Goal: Task Accomplishment & Management: Use online tool/utility

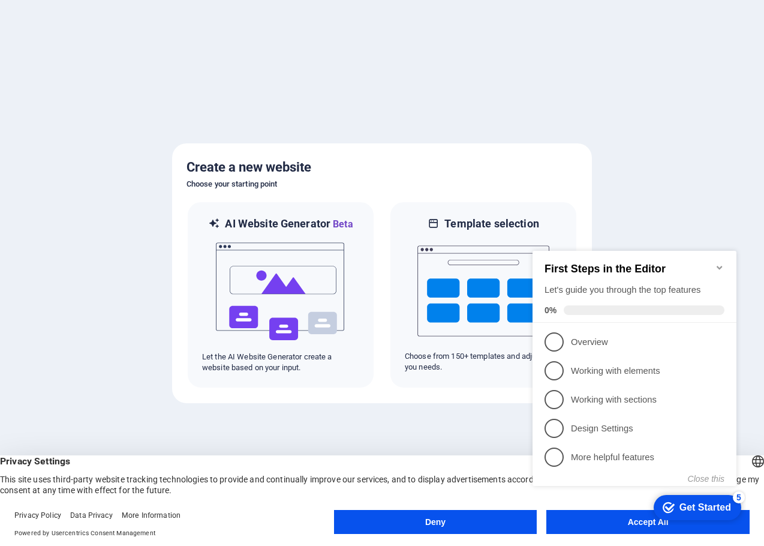
click at [571, 523] on div "checkmark Get Started 5 First Steps in the Editor Let's guide you through the t…" at bounding box center [637, 379] width 218 height 292
click at [695, 502] on div "Get Started" at bounding box center [706, 507] width 52 height 11
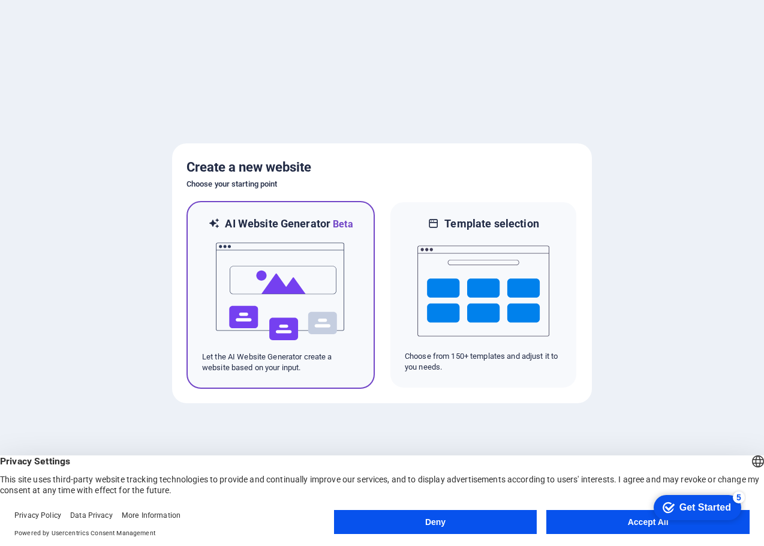
click at [305, 257] on img at bounding box center [281, 292] width 132 height 120
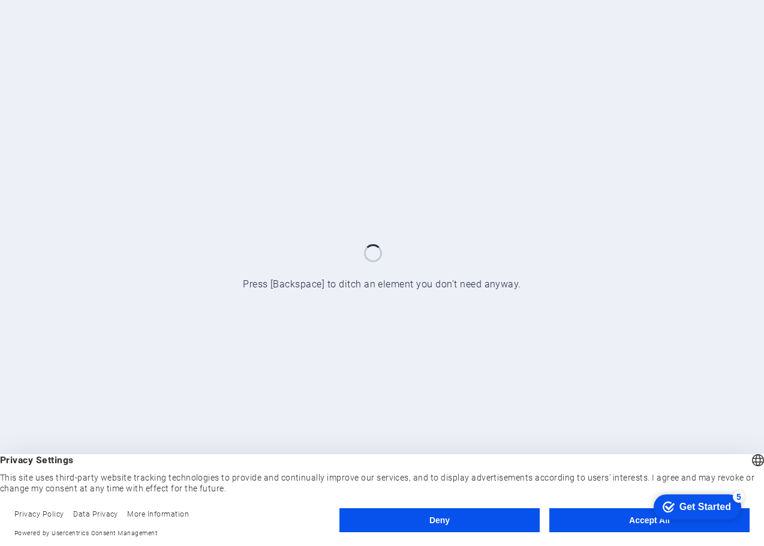
click at [585, 522] on button "Accept All" at bounding box center [650, 520] width 200 height 24
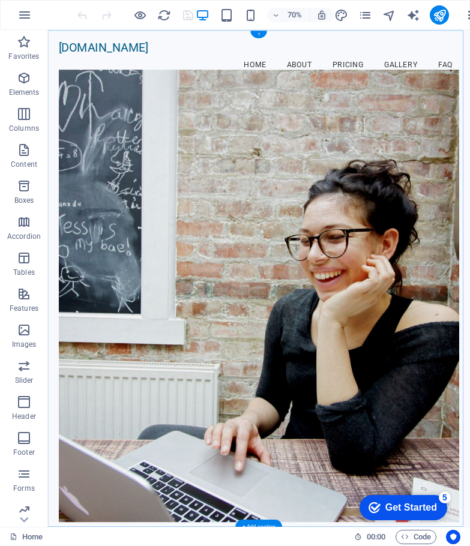
click at [262, 33] on div "+" at bounding box center [259, 35] width 16 height 8
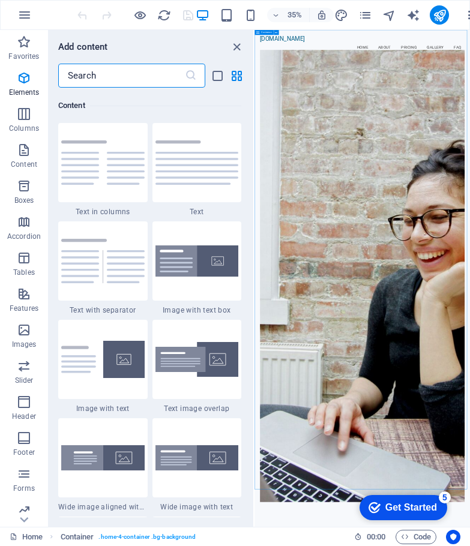
scroll to position [2099, 0]
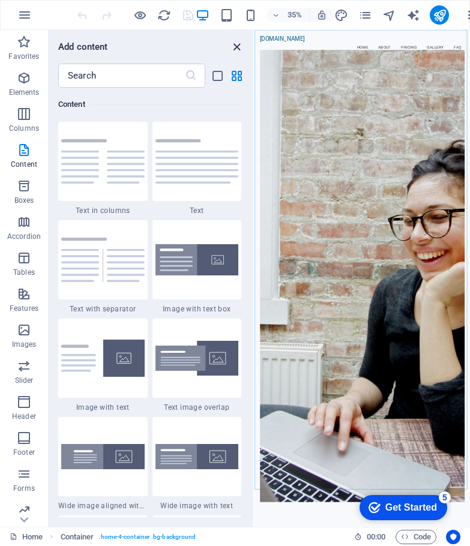
click at [238, 46] on icon "close panel" at bounding box center [237, 47] width 14 height 14
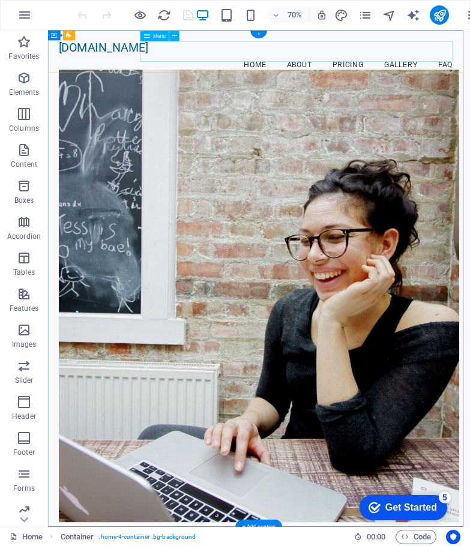
click at [403, 65] on nav "Home About Pricing Gallery FAQ" at bounding box center [349, 80] width 572 height 30
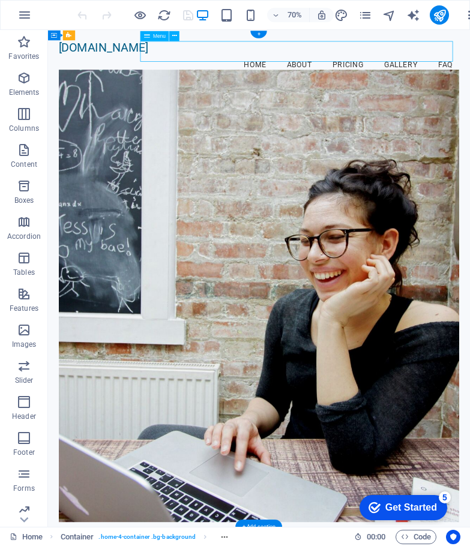
click at [485, 65] on nav "Home About Pricing Gallery FAQ" at bounding box center [349, 80] width 572 height 30
click at [533, 65] on nav "Home About Pricing Gallery FAQ" at bounding box center [349, 80] width 572 height 30
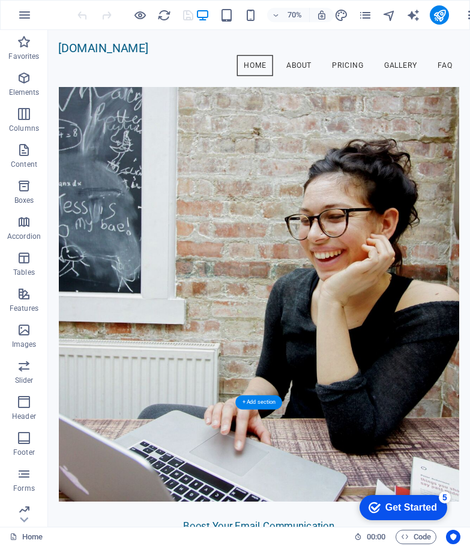
scroll to position [0, 0]
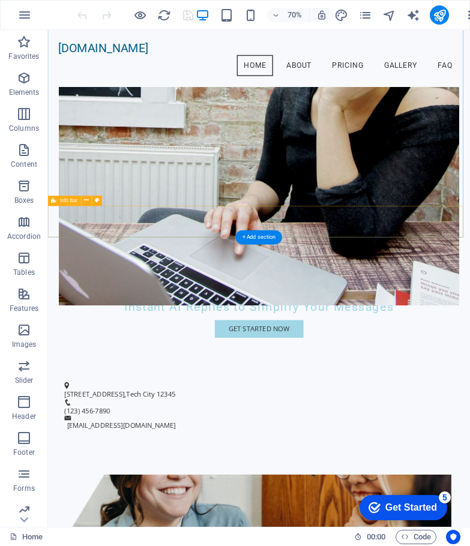
scroll to position [180, 0]
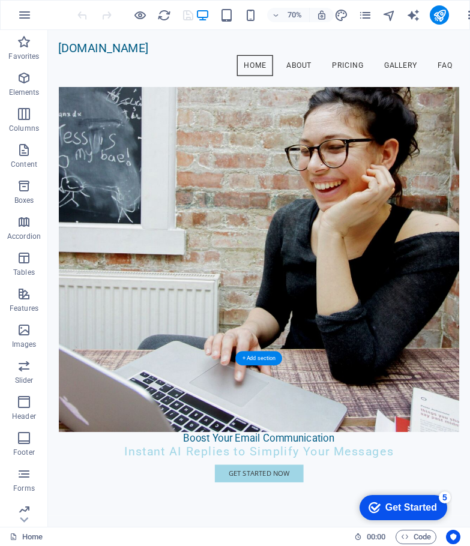
click at [337, 275] on figure at bounding box center [349, 282] width 572 height 646
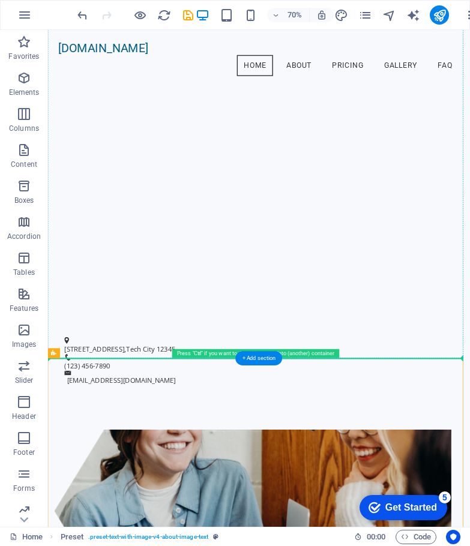
drag, startPoint x: 193, startPoint y: 589, endPoint x: 205, endPoint y: 199, distance: 389.5
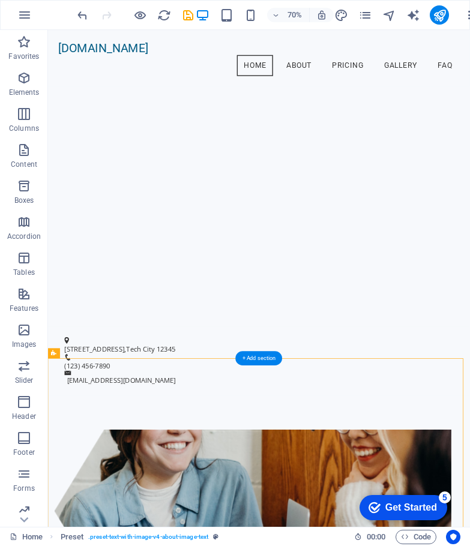
click at [347, 316] on div "Drop content here or Add elements Paste clipboard" at bounding box center [349, 151] width 602 height 603
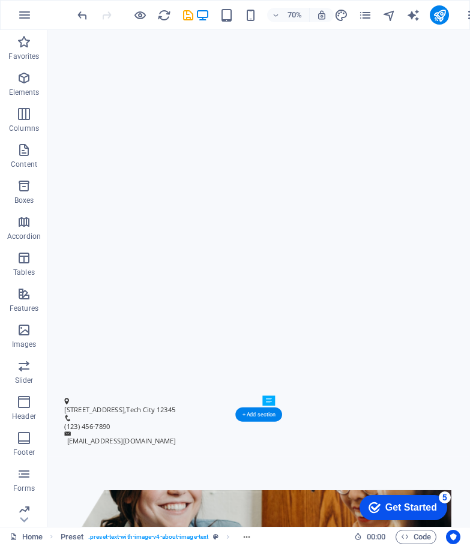
scroll to position [178, 0]
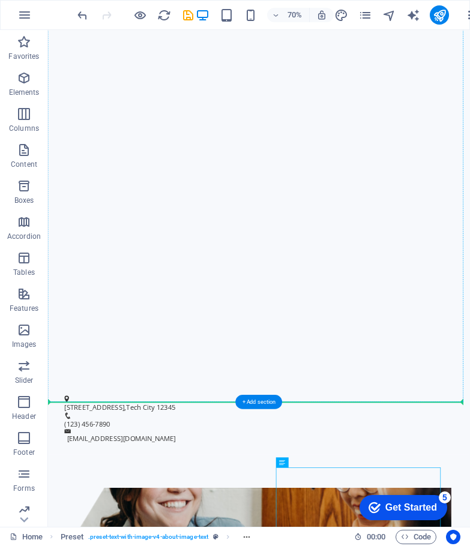
drag, startPoint x: 442, startPoint y: 689, endPoint x: 418, endPoint y: 307, distance: 382.9
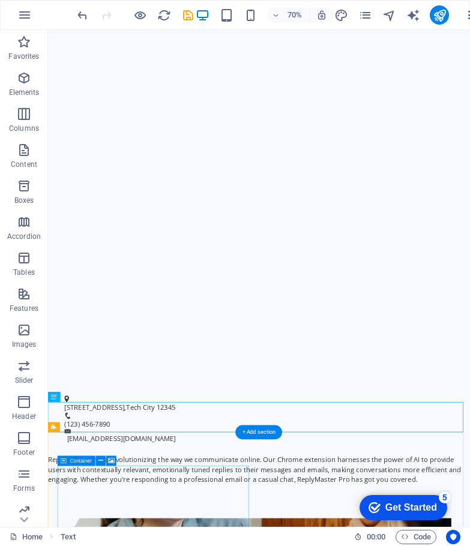
scroll to position [231, 0]
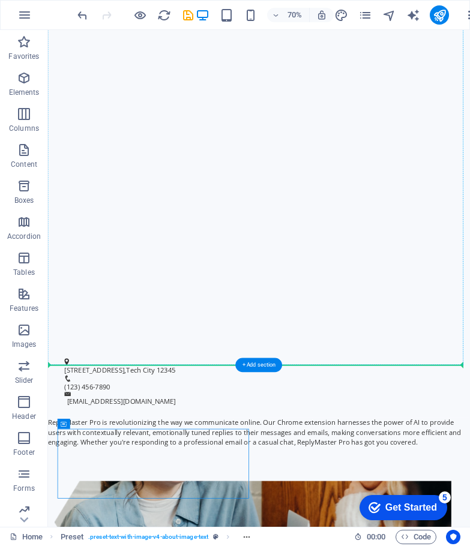
drag, startPoint x: 235, startPoint y: 690, endPoint x: 250, endPoint y: 164, distance: 526.3
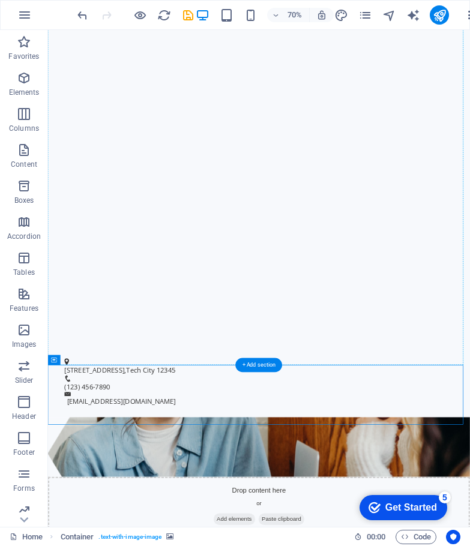
drag, startPoint x: 205, startPoint y: 571, endPoint x: 266, endPoint y: 141, distance: 433.9
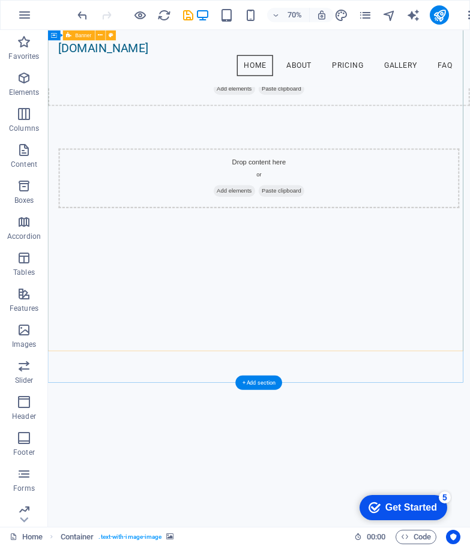
scroll to position [0, 0]
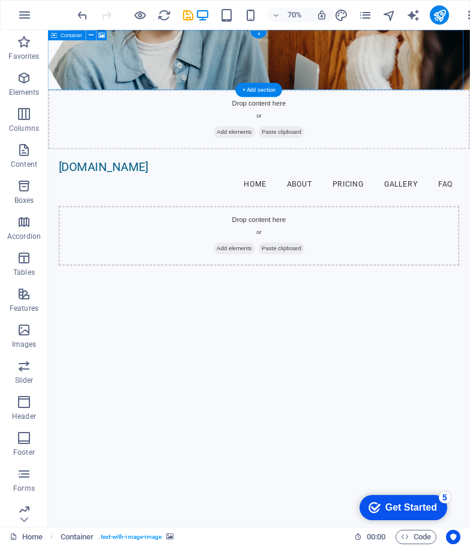
click at [226, 115] on div "Drop content here or Add elements Paste clipboard" at bounding box center [349, 157] width 602 height 85
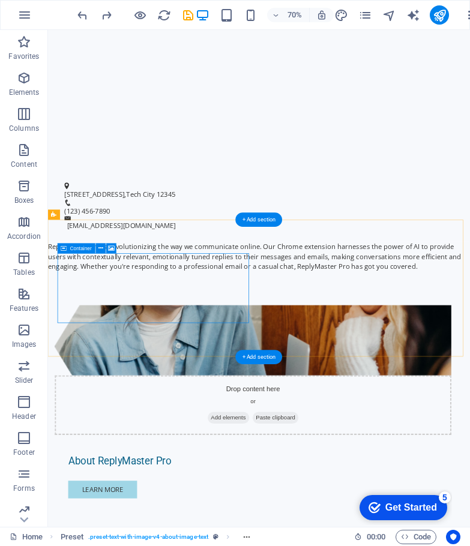
scroll to position [496, 0]
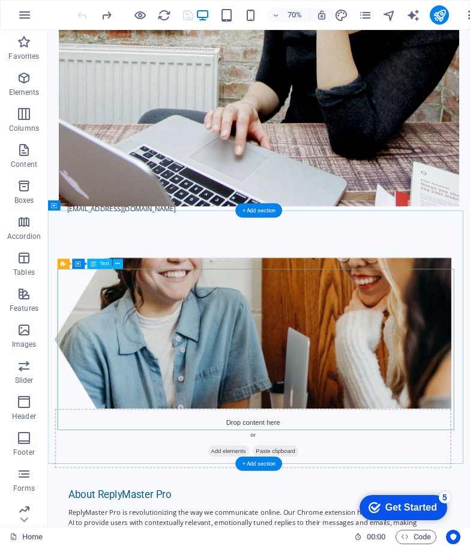
scroll to position [780, 0]
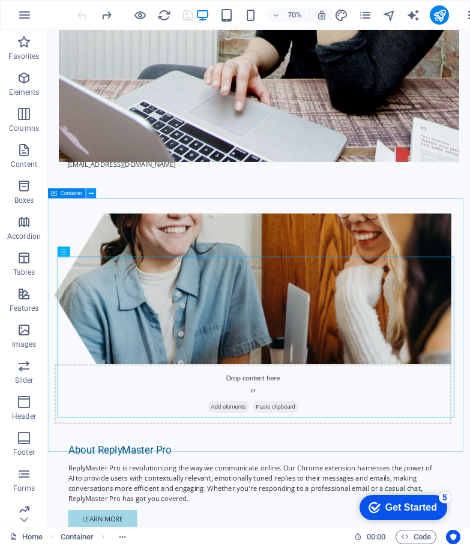
click at [91, 193] on icon at bounding box center [91, 192] width 5 height 9
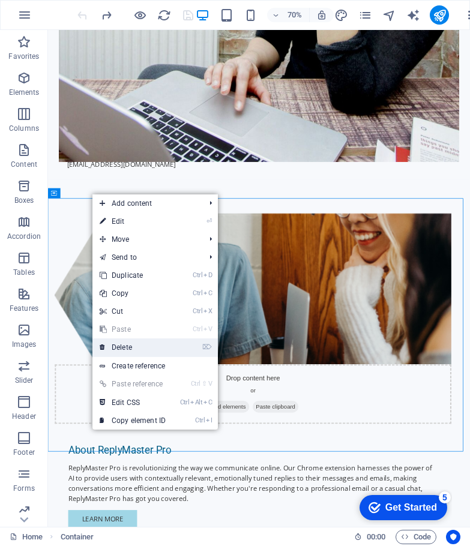
click at [164, 343] on link "⌦ Delete" at bounding box center [132, 347] width 80 height 18
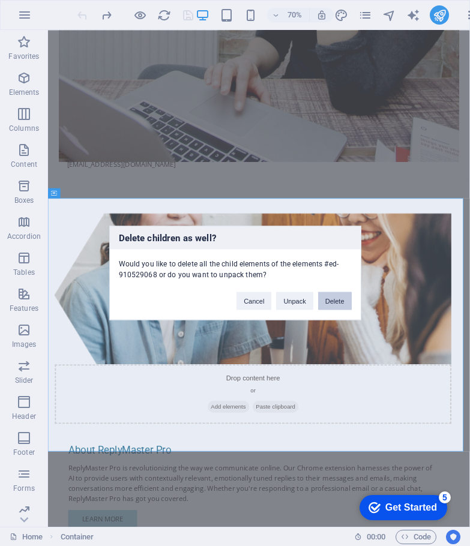
click at [339, 300] on button "Delete" at bounding box center [335, 301] width 34 height 18
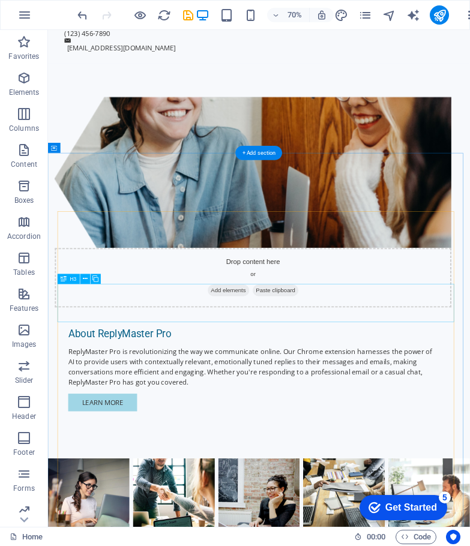
scroll to position [960, 0]
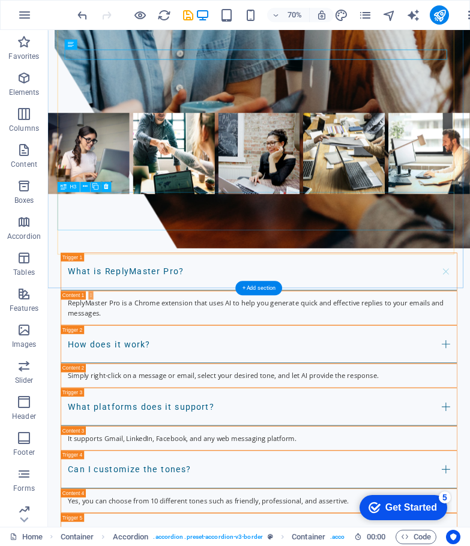
scroll to position [1620, 0]
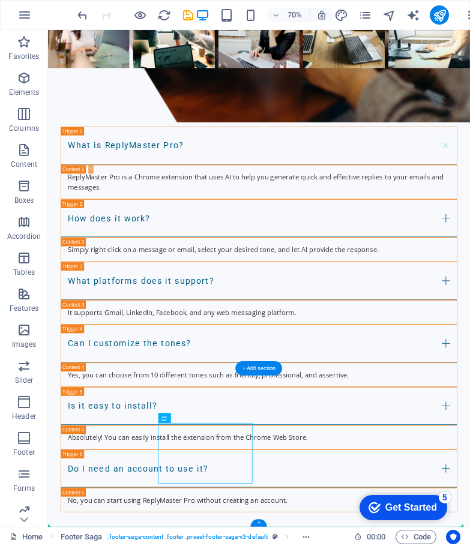
scroll to position [1659, 0]
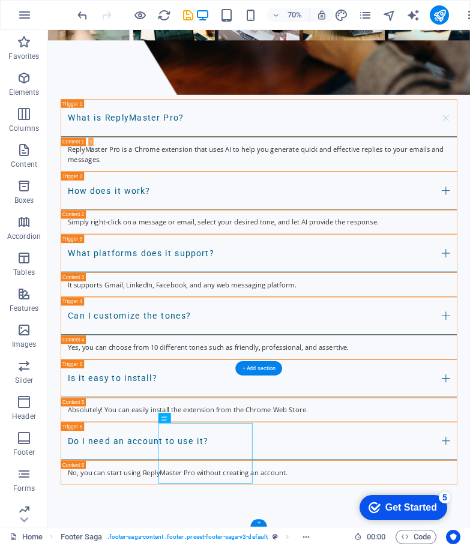
drag, startPoint x: 237, startPoint y: 693, endPoint x: 219, endPoint y: 670, distance: 29.0
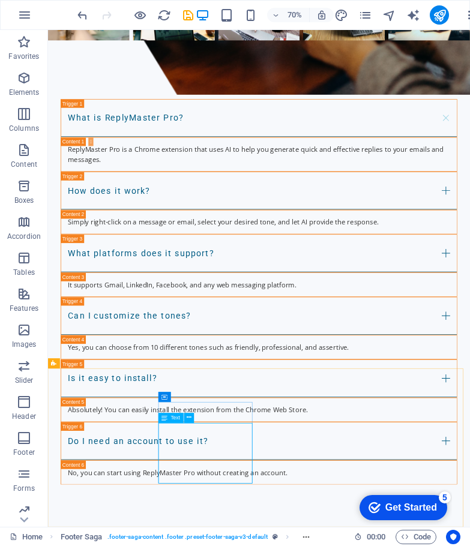
click at [176, 418] on span "Text" at bounding box center [175, 417] width 9 height 5
click at [188, 416] on icon at bounding box center [189, 417] width 5 height 9
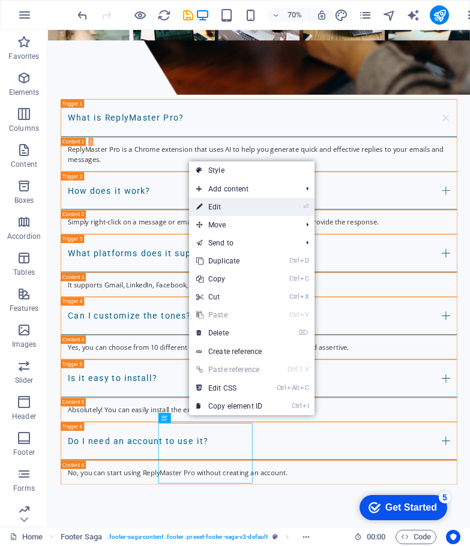
click at [230, 205] on link "⏎ Edit" at bounding box center [229, 207] width 80 height 18
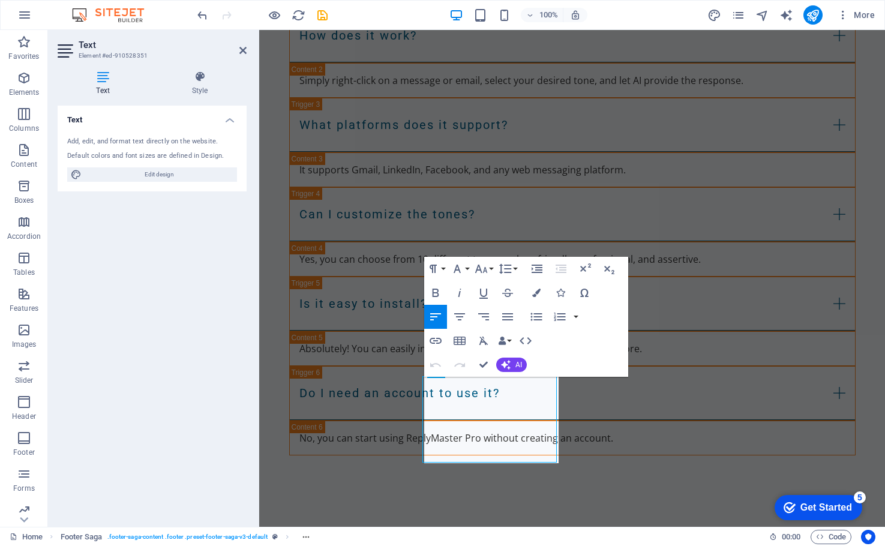
scroll to position [1696, 0]
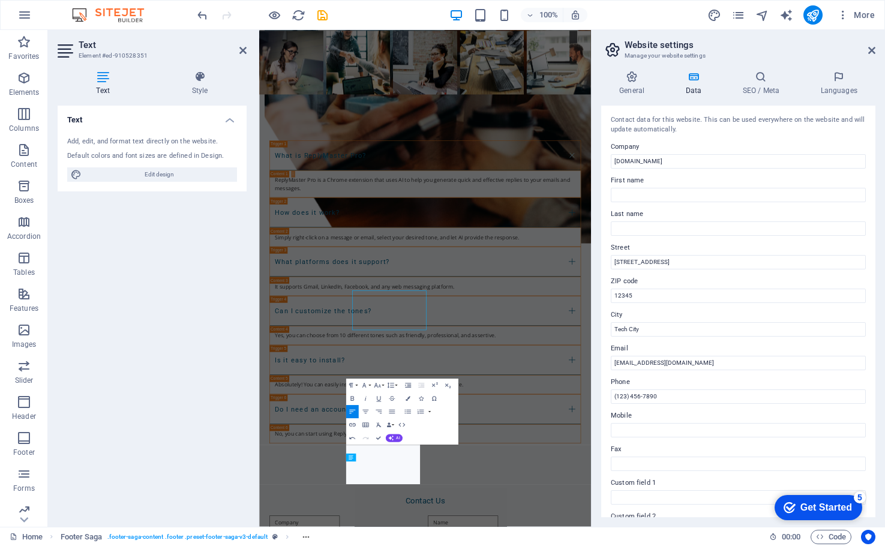
scroll to position [1631, 0]
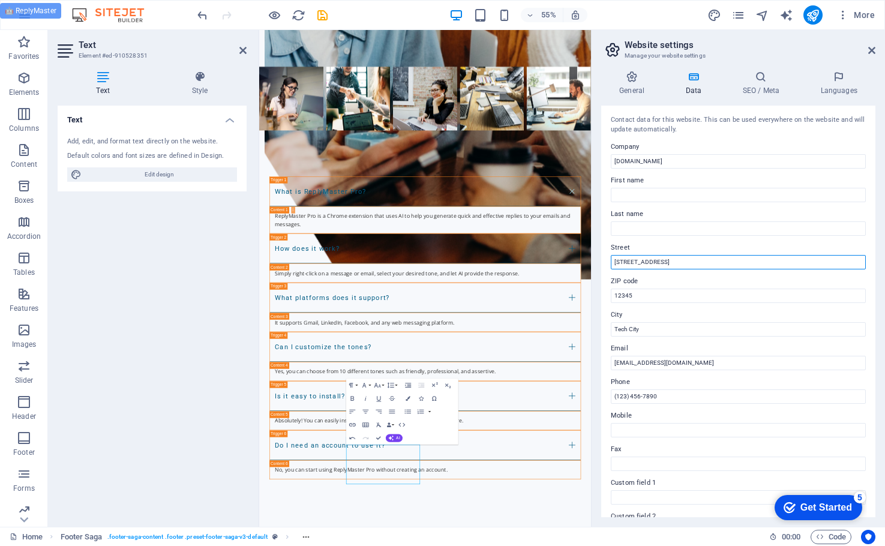
drag, startPoint x: 942, startPoint y: 294, endPoint x: 829, endPoint y: 460, distance: 200.7
drag, startPoint x: 674, startPoint y: 259, endPoint x: 604, endPoint y: 262, distance: 70.3
click at [604, 262] on div "Contact data for this website. This can be used everywhere on the website and w…" at bounding box center [738, 312] width 274 height 412
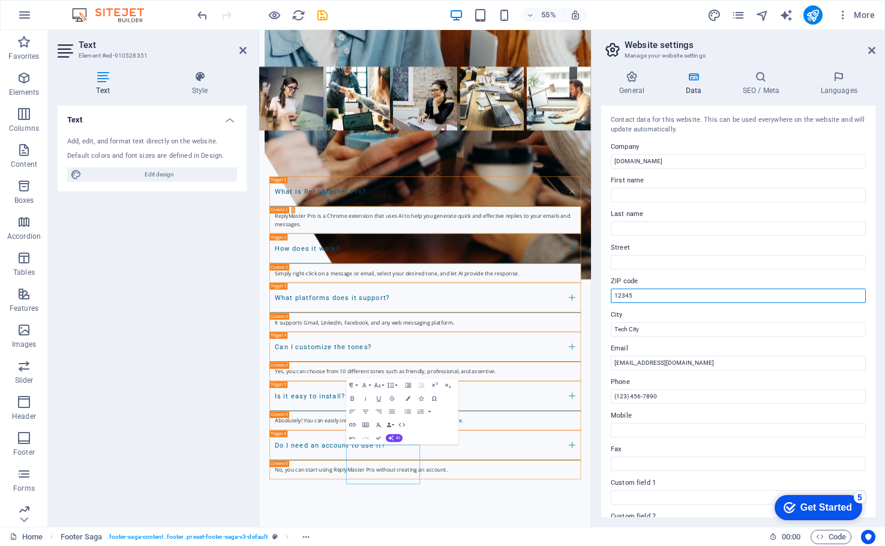
drag, startPoint x: 623, startPoint y: 296, endPoint x: 599, endPoint y: 299, distance: 23.5
click at [599, 299] on div "General Data SEO / Meta Languages Website name replymaster.pro Logo Drag files …" at bounding box center [738, 294] width 293 height 466
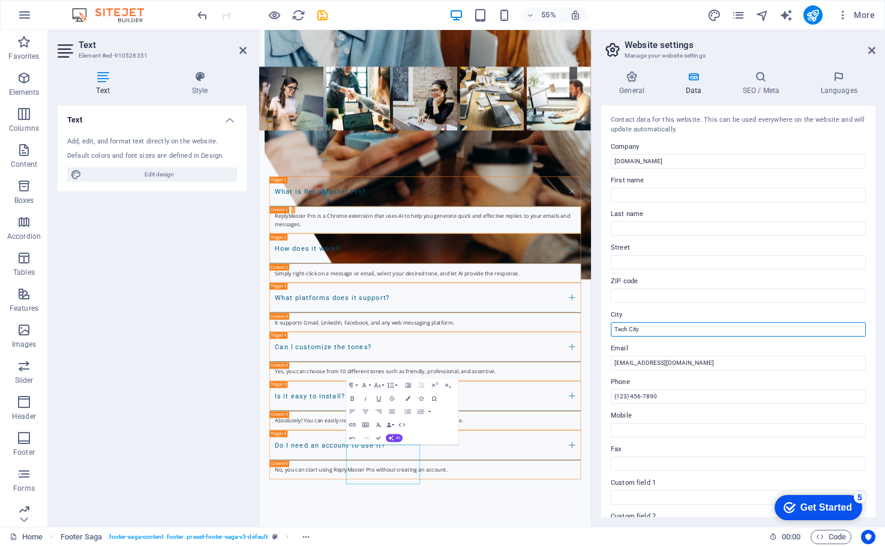
drag, startPoint x: 639, startPoint y: 326, endPoint x: 611, endPoint y: 329, distance: 28.4
click at [611, 329] on input "Tech City" at bounding box center [738, 329] width 255 height 14
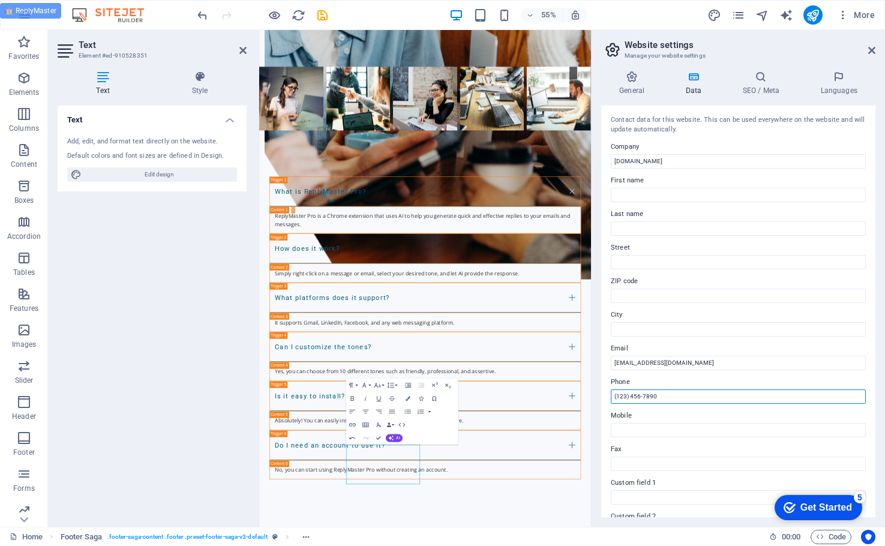
drag, startPoint x: 927, startPoint y: 427, endPoint x: 853, endPoint y: 710, distance: 292.8
drag, startPoint x: 658, startPoint y: 398, endPoint x: 601, endPoint y: 401, distance: 57.1
click at [601, 401] on div "Contact data for this website. This can be used everywhere on the website and w…" at bounding box center [738, 312] width 274 height 412
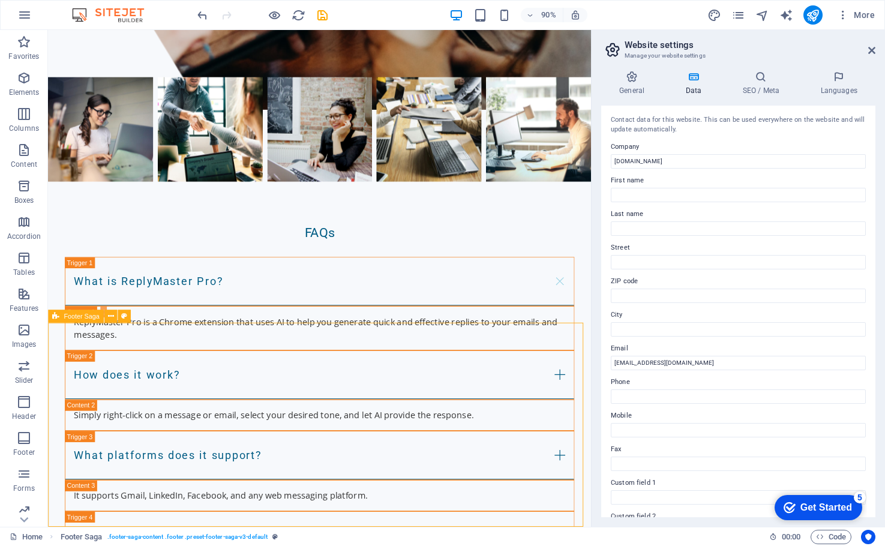
scroll to position [1683, 0]
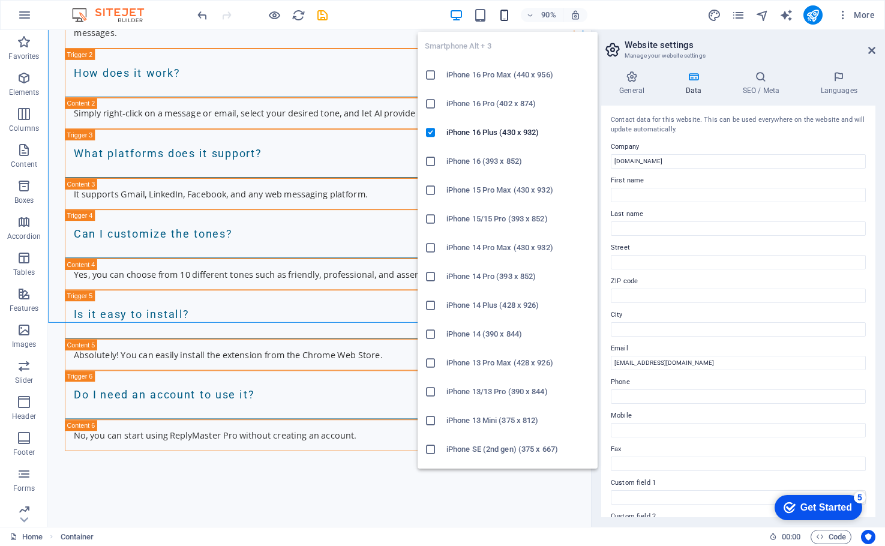
click at [506, 17] on icon "button" at bounding box center [504, 15] width 14 height 14
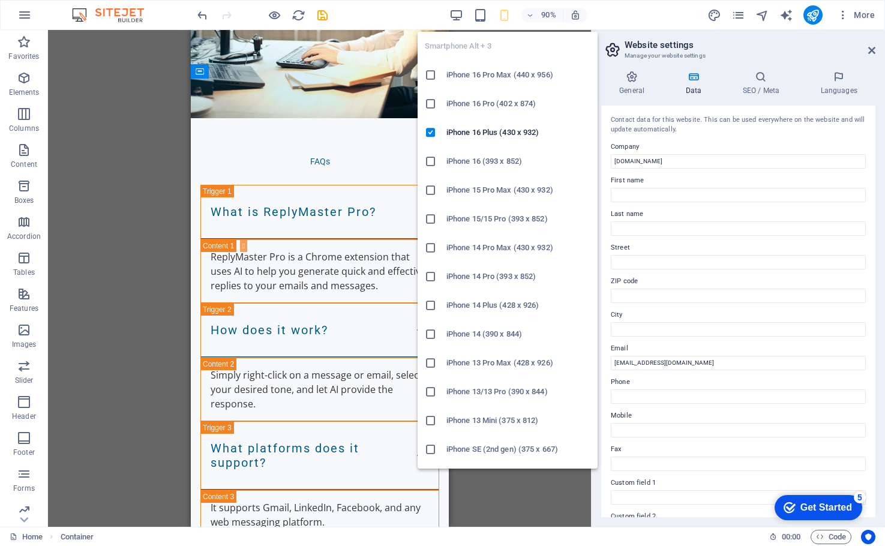
scroll to position [2166, 0]
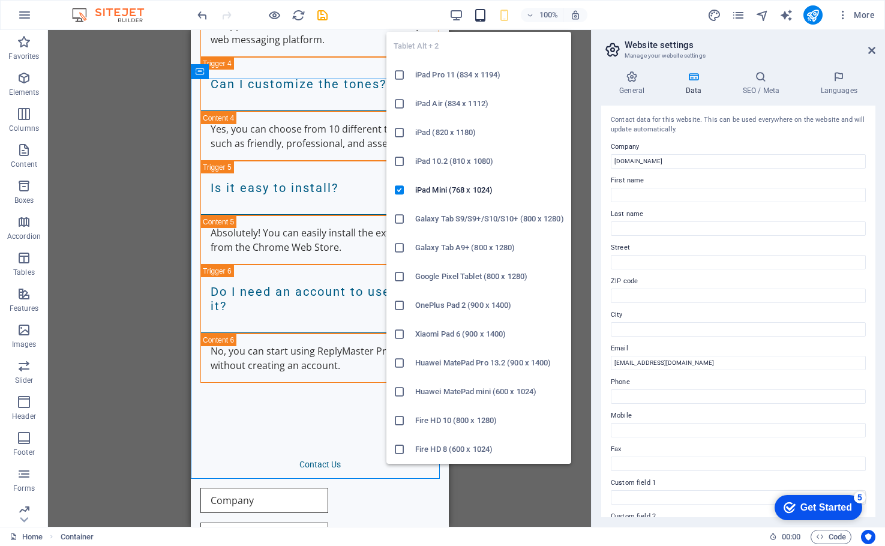
click at [479, 17] on icon "button" at bounding box center [480, 15] width 14 height 14
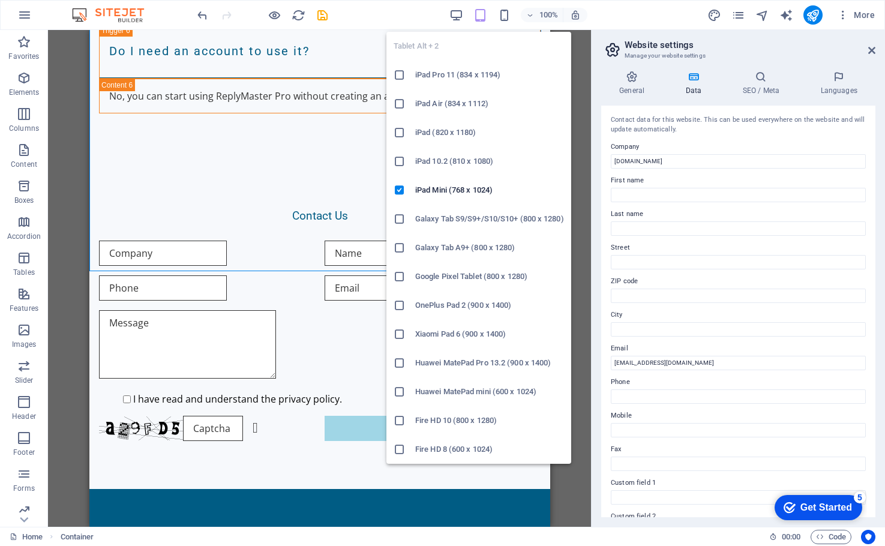
scroll to position [2063, 0]
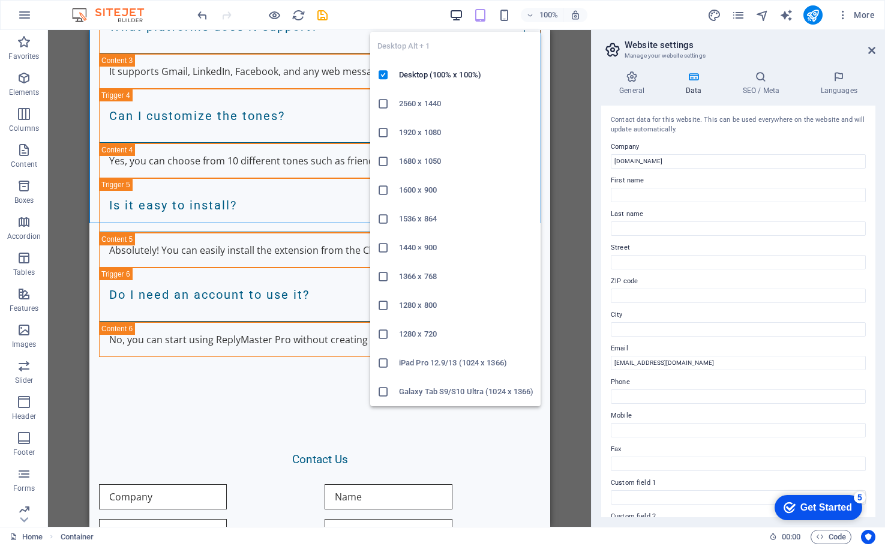
click at [455, 16] on icon "button" at bounding box center [456, 15] width 14 height 14
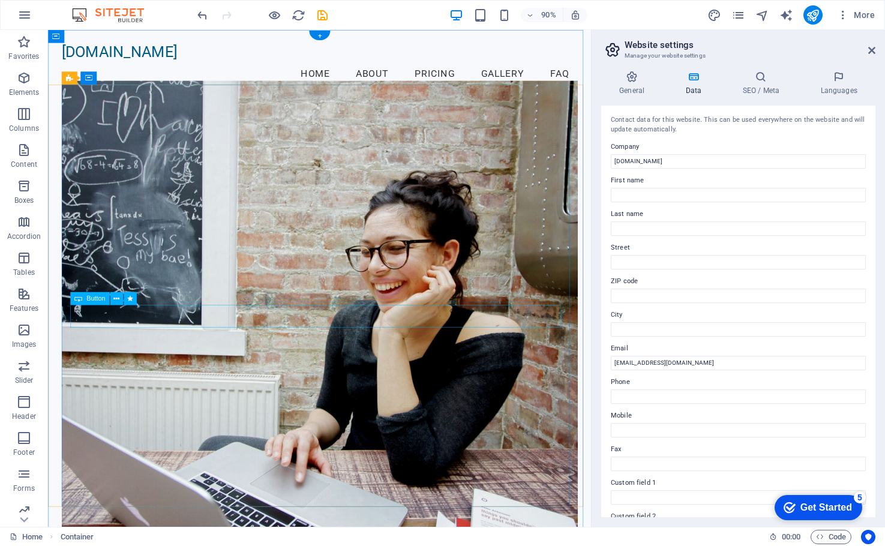
scroll to position [0, 0]
click at [323, 15] on icon "save" at bounding box center [323, 15] width 14 height 14
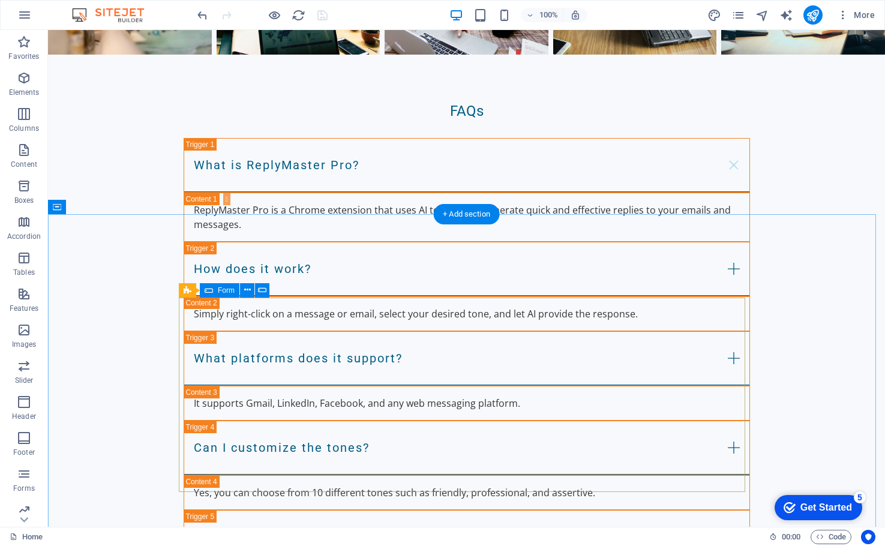
scroll to position [1438, 0]
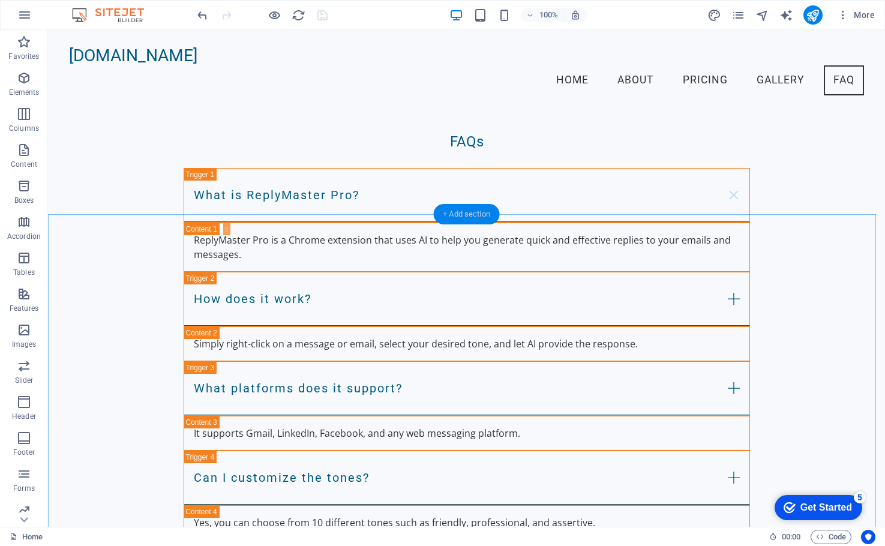
click at [469, 212] on div "+ Add section" at bounding box center [466, 214] width 67 height 20
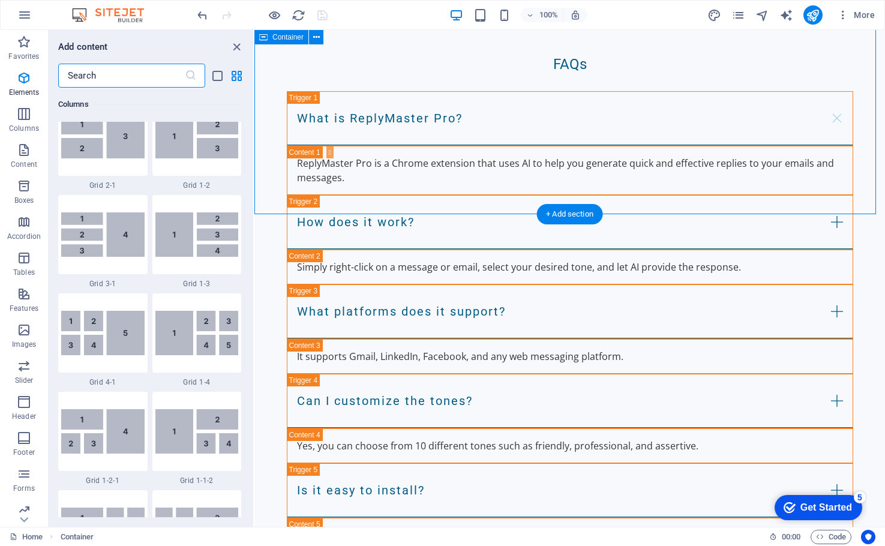
scroll to position [2099, 0]
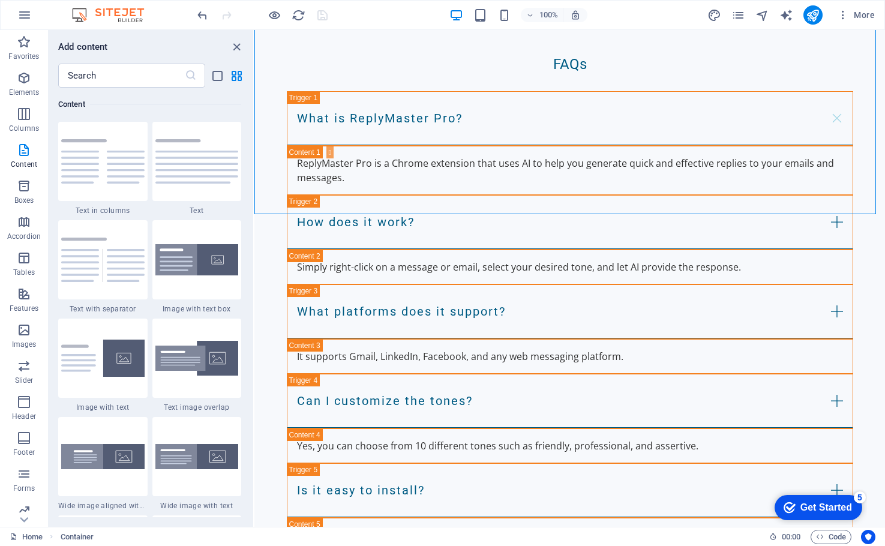
click at [98, 157] on img at bounding box center [102, 161] width 83 height 44
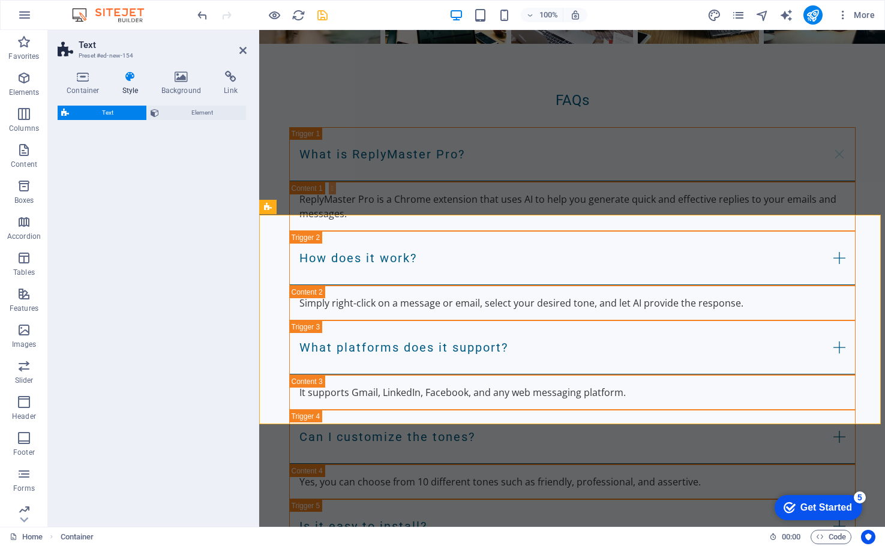
scroll to position [1457, 0]
select select "rem"
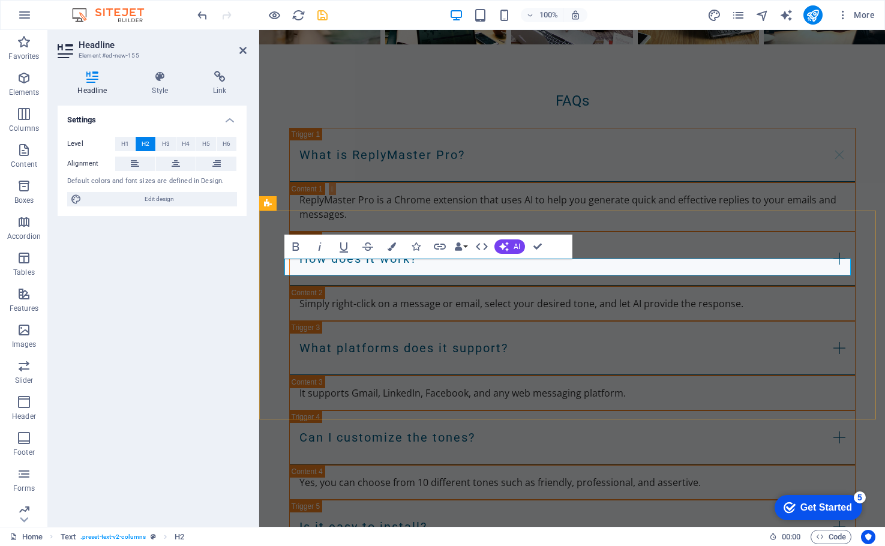
scroll to position [1460, 0]
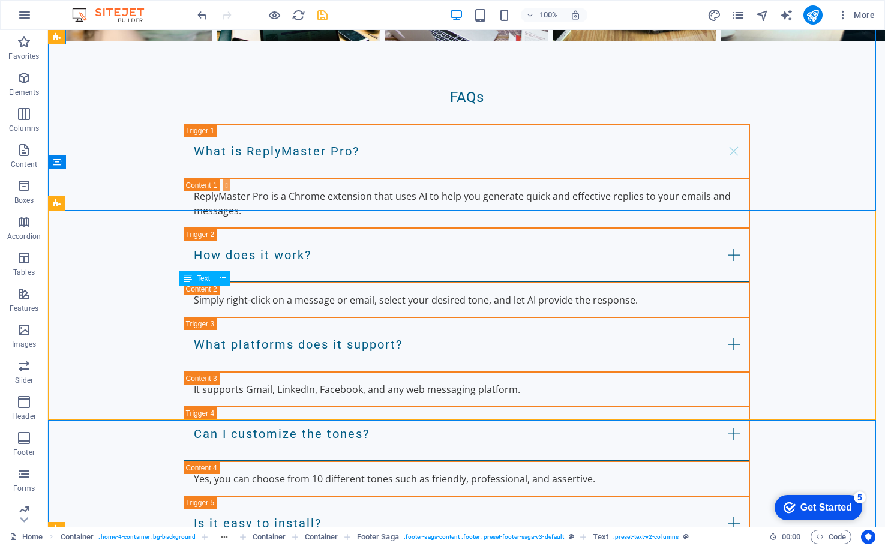
drag, startPoint x: 314, startPoint y: 310, endPoint x: 103, endPoint y: 310, distance: 211.2
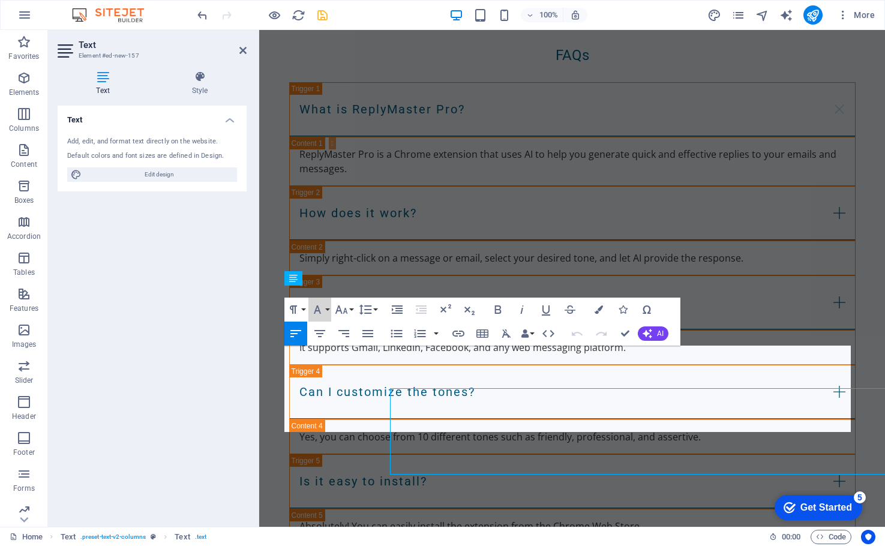
click at [314, 310] on icon "button" at bounding box center [317, 309] width 14 height 14
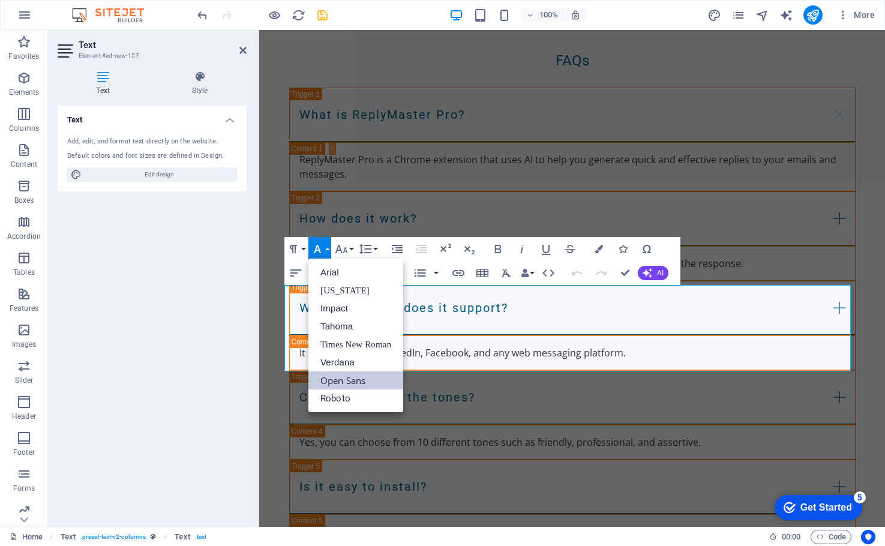
scroll to position [0, 0]
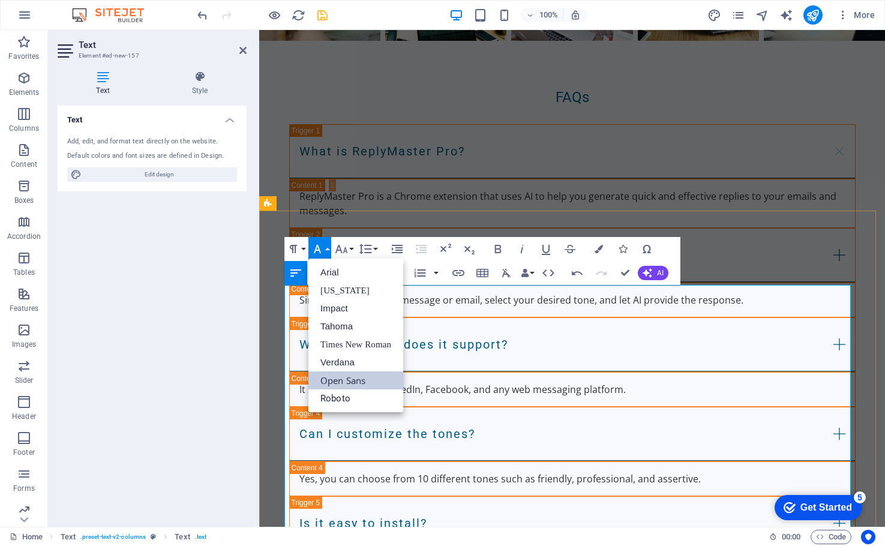
scroll to position [27247, 0]
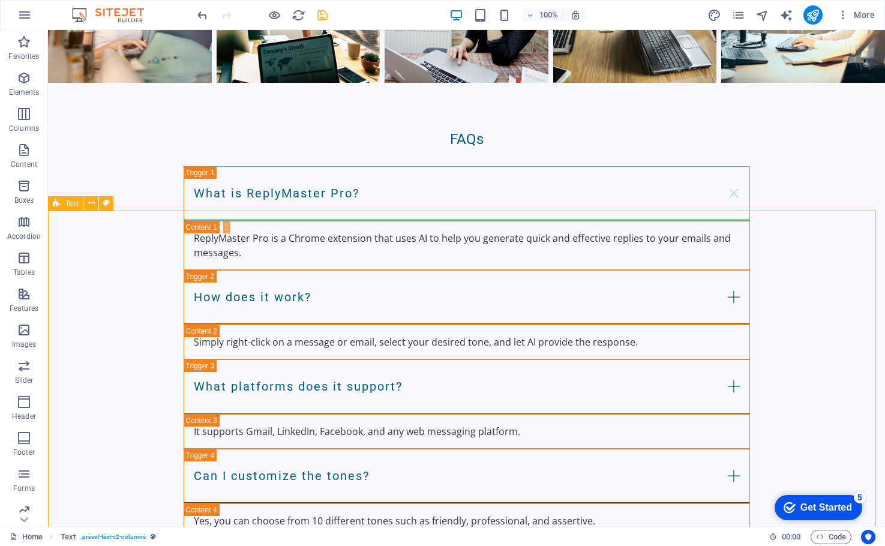
scroll to position [1502, 0]
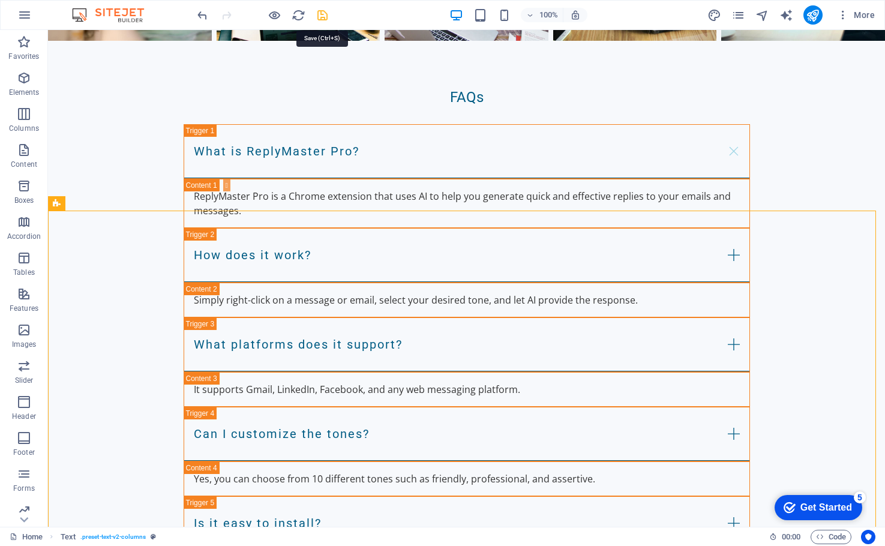
click at [319, 15] on icon "save" at bounding box center [323, 15] width 14 height 14
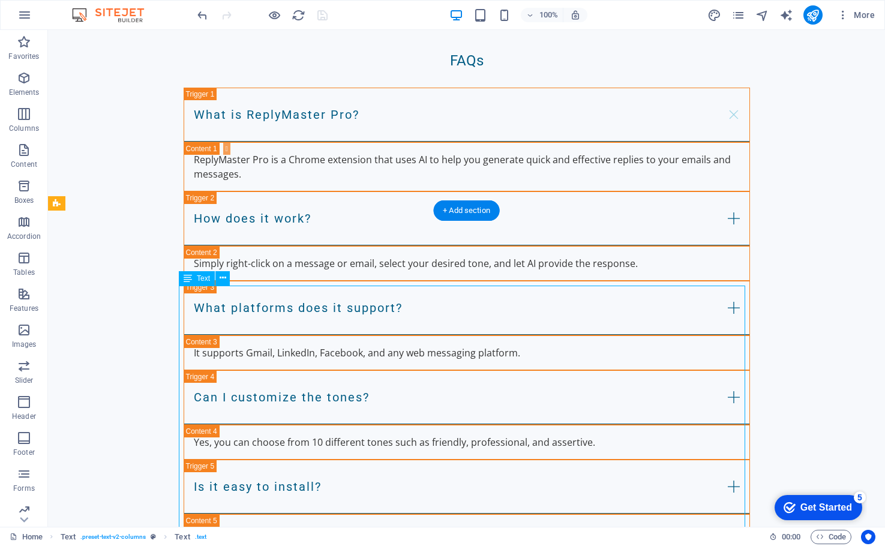
scroll to position [1460, 0]
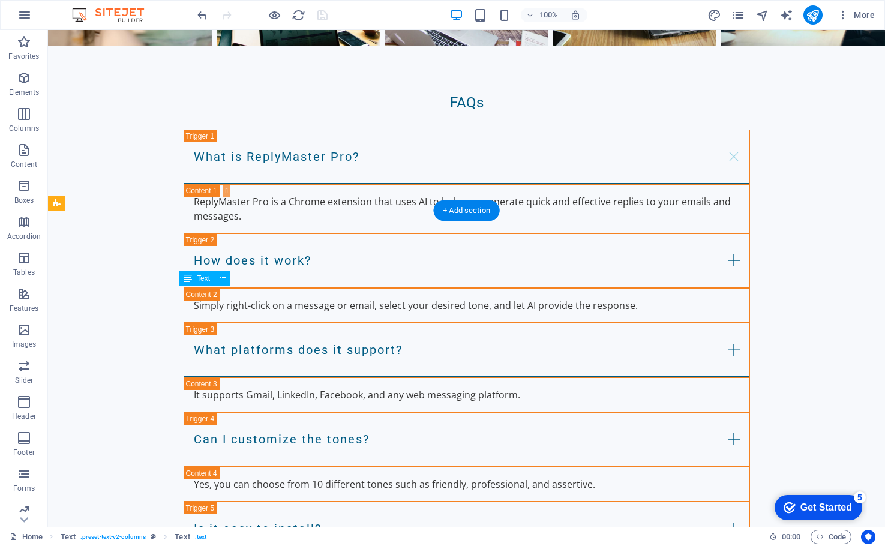
drag, startPoint x: 341, startPoint y: 352, endPoint x: 130, endPoint y: 351, distance: 211.2
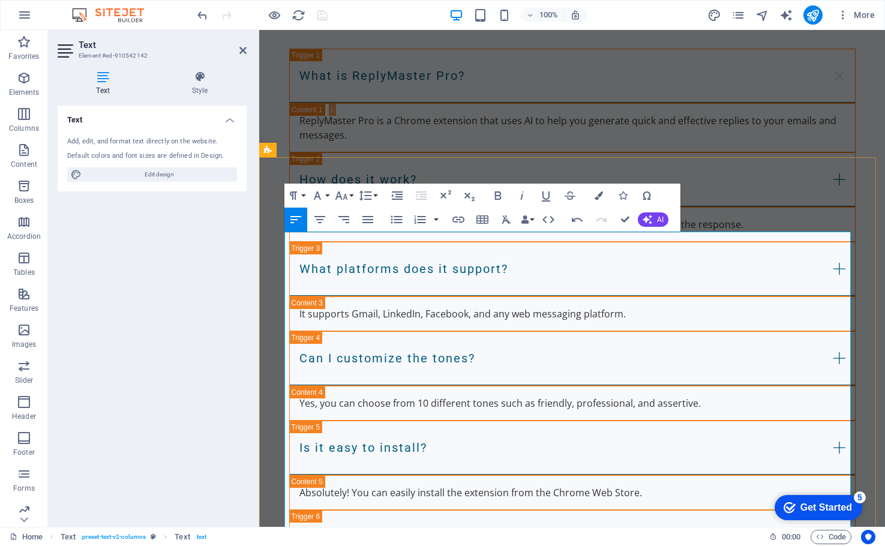
scroll to position [1640, 0]
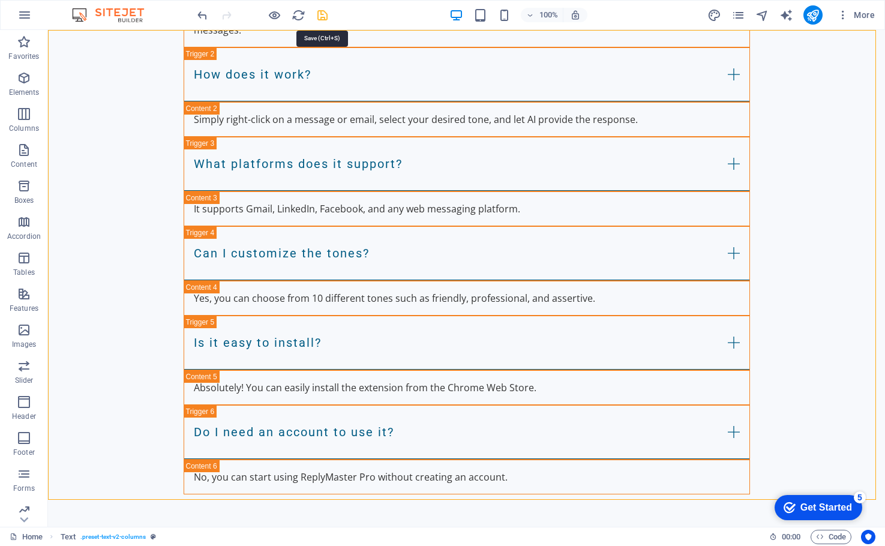
click at [322, 14] on icon "save" at bounding box center [323, 15] width 14 height 14
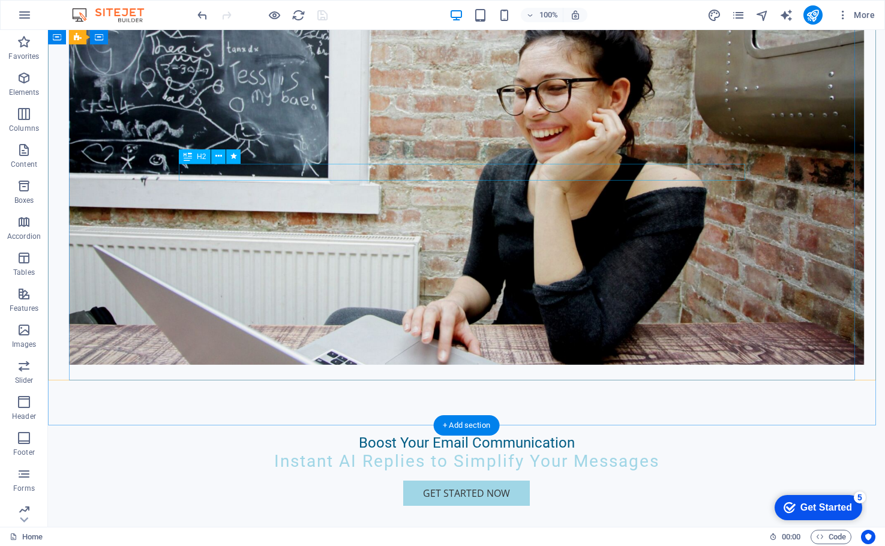
scroll to position [0, 0]
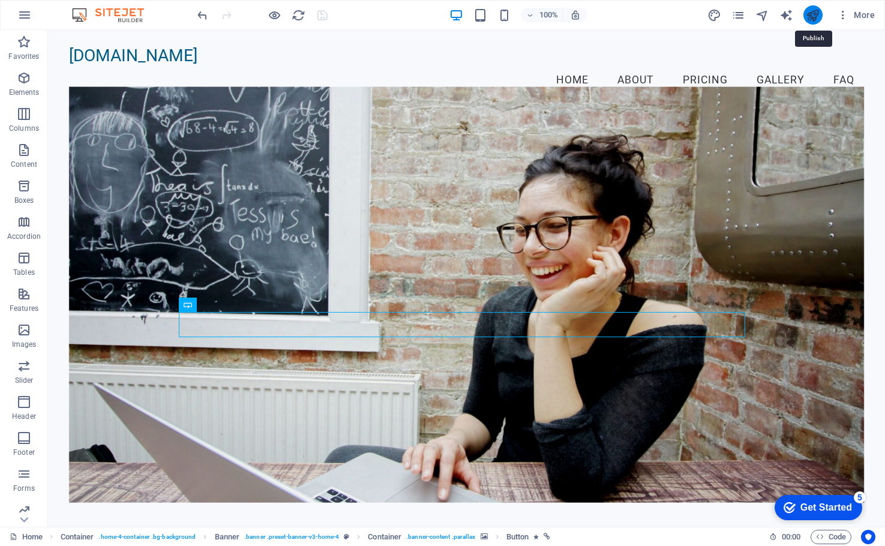
click at [764, 16] on icon "publish" at bounding box center [813, 15] width 14 height 14
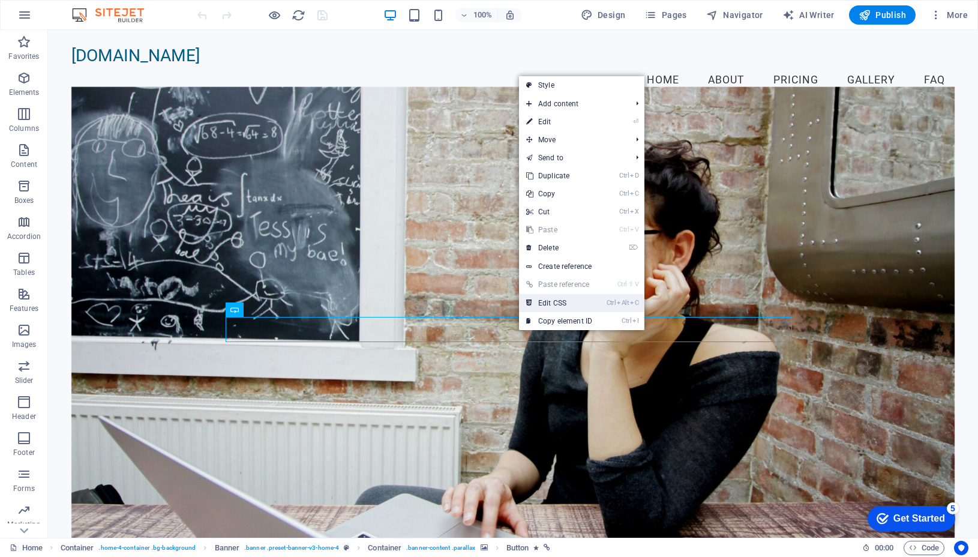
click at [590, 303] on link "Ctrl Alt C Edit CSS" at bounding box center [559, 303] width 80 height 18
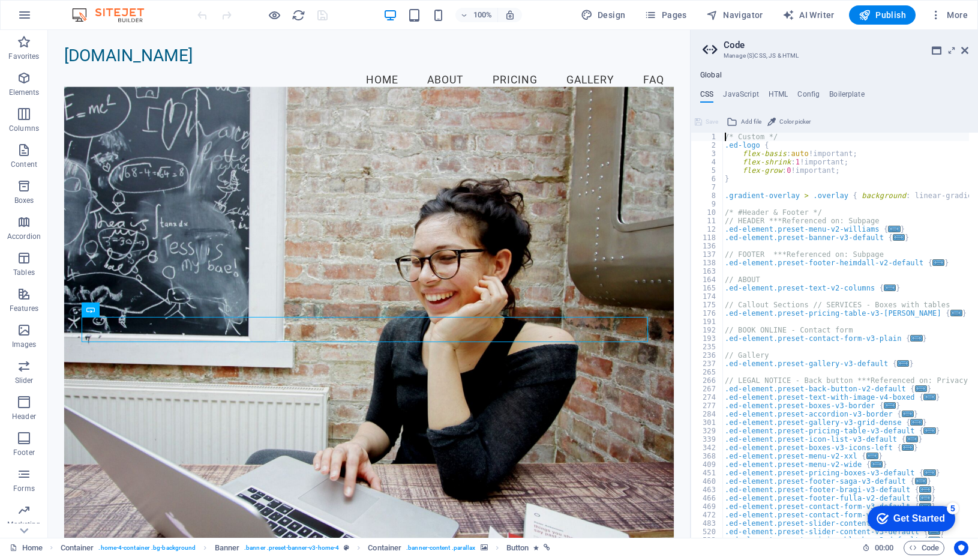
click at [922, 519] on div "Get Started" at bounding box center [919, 518] width 52 height 11
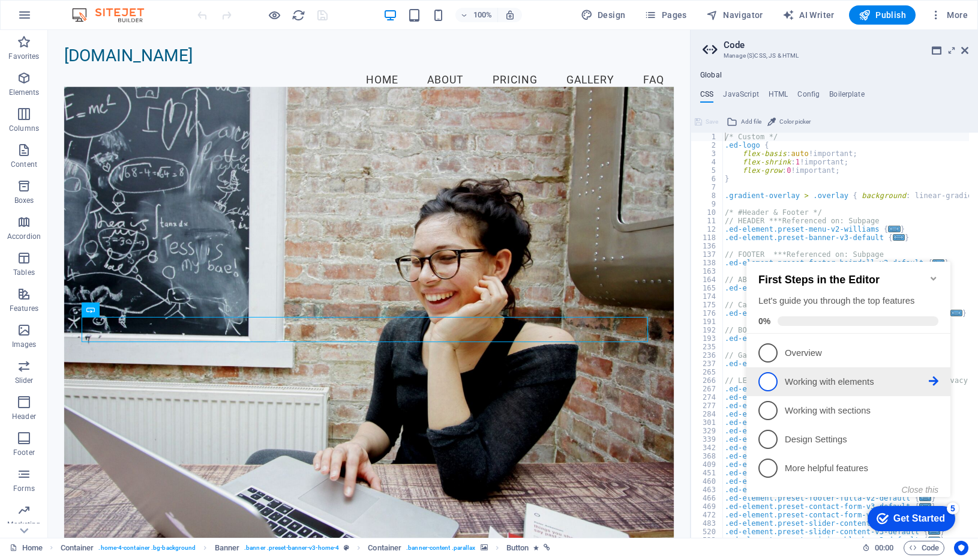
click at [932, 380] on icon at bounding box center [934, 381] width 10 height 10
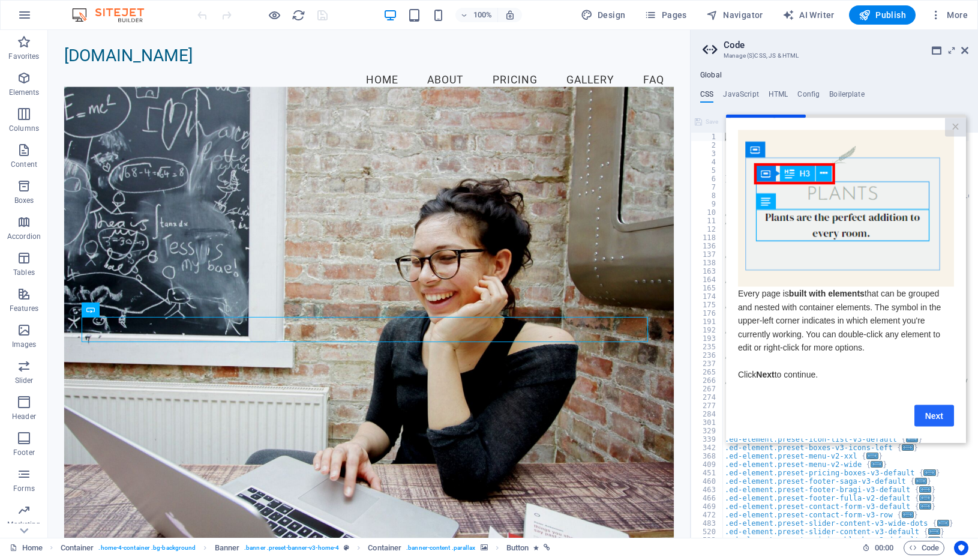
click at [932, 418] on link "Next" at bounding box center [934, 415] width 40 height 22
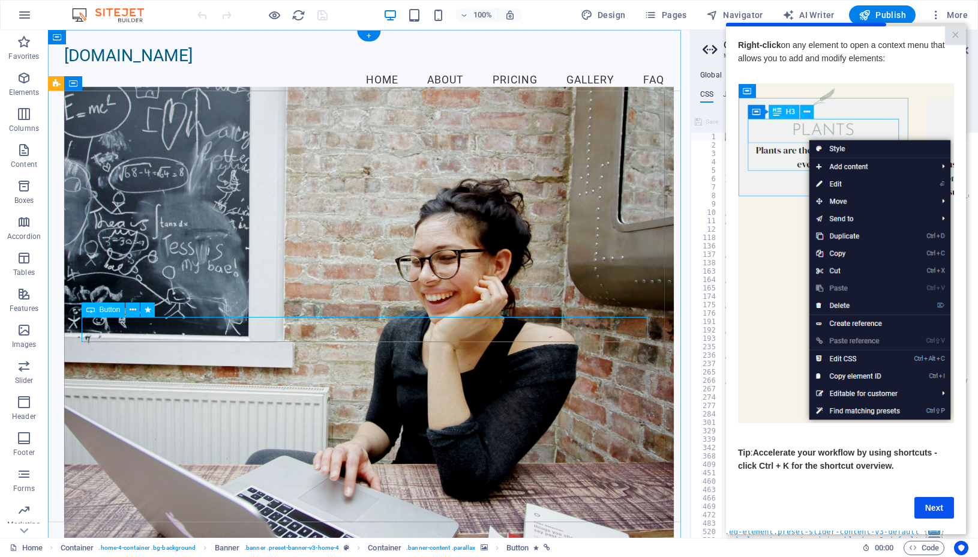
click at [133, 308] on icon at bounding box center [133, 310] width 7 height 13
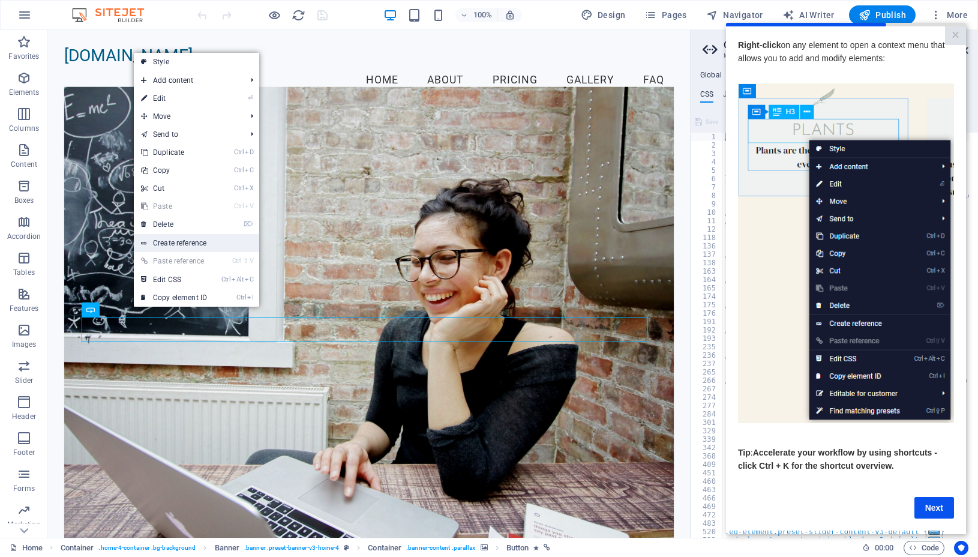
click at [190, 241] on link "Create reference" at bounding box center [196, 243] width 125 height 18
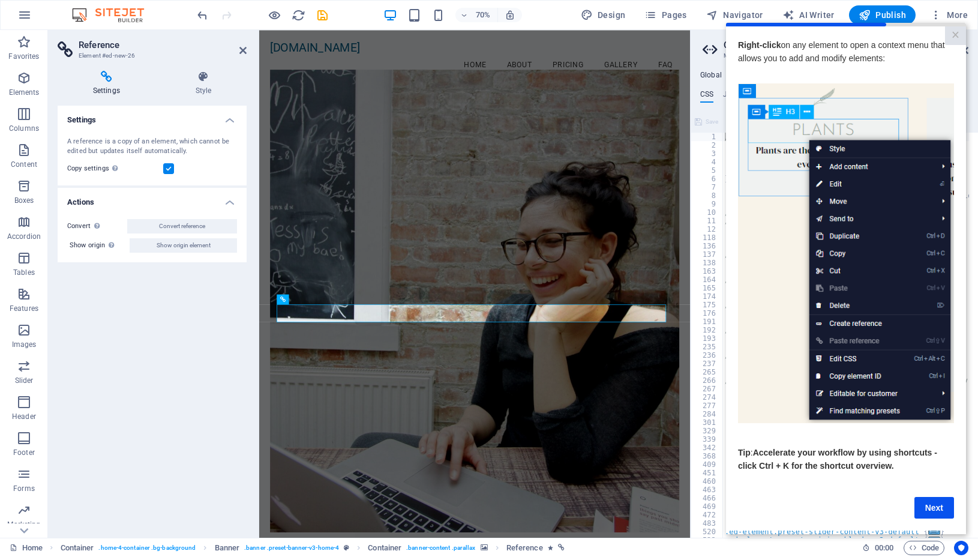
click at [106, 78] on icon at bounding box center [107, 77] width 98 height 12
click at [244, 49] on icon at bounding box center [242, 51] width 7 height 10
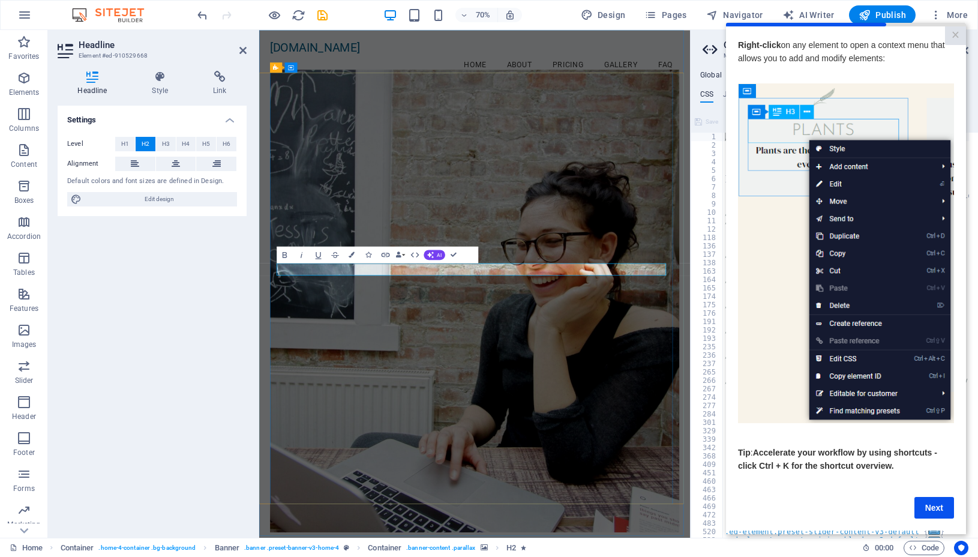
click at [568, 467] on figure at bounding box center [567, 416] width 585 height 660
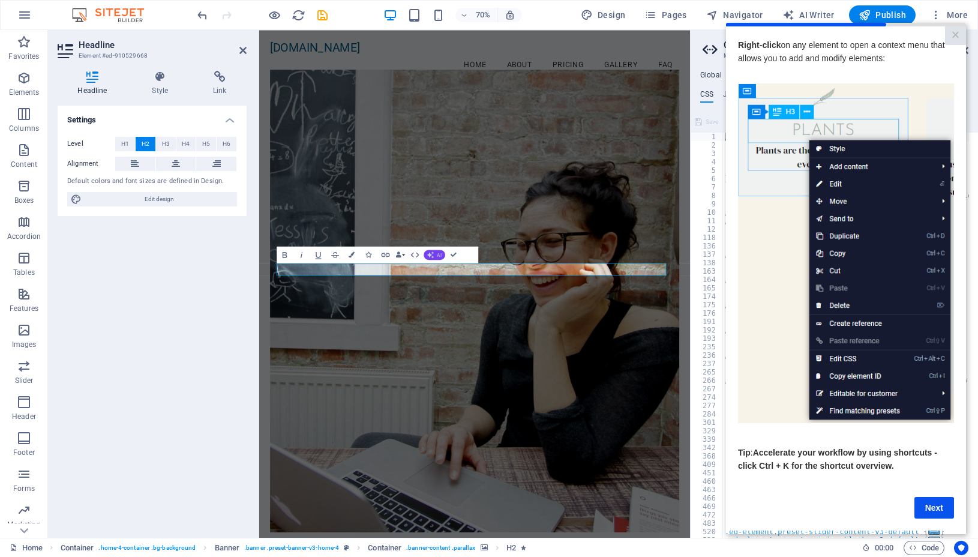
click at [436, 256] on button "AI" at bounding box center [435, 255] width 22 height 10
click at [285, 256] on icon "button" at bounding box center [285, 255] width 10 height 10
click at [304, 254] on icon "button" at bounding box center [301, 255] width 10 height 10
click at [315, 254] on icon "button" at bounding box center [318, 255] width 10 height 10
click at [524, 250] on figure at bounding box center [567, 416] width 585 height 660
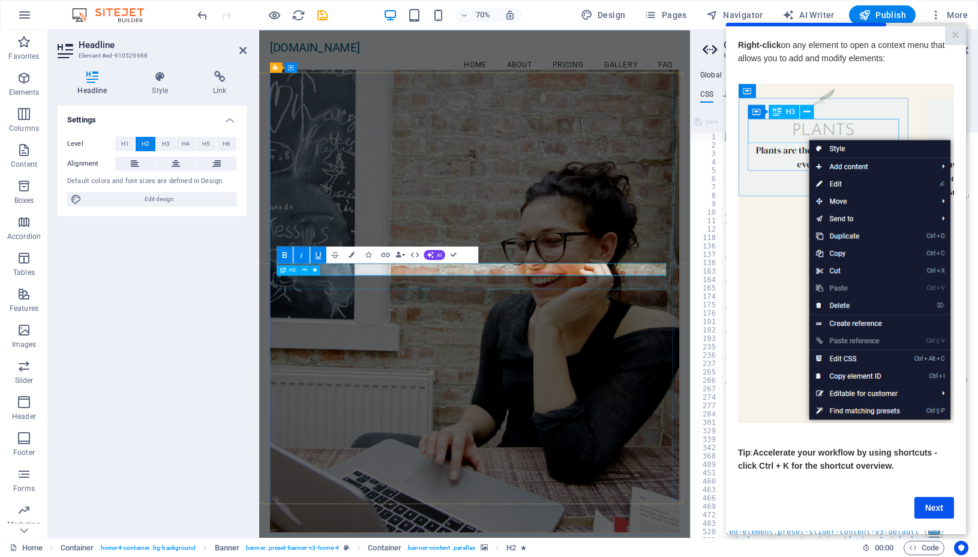
click at [289, 269] on span "H3" at bounding box center [292, 270] width 7 height 5
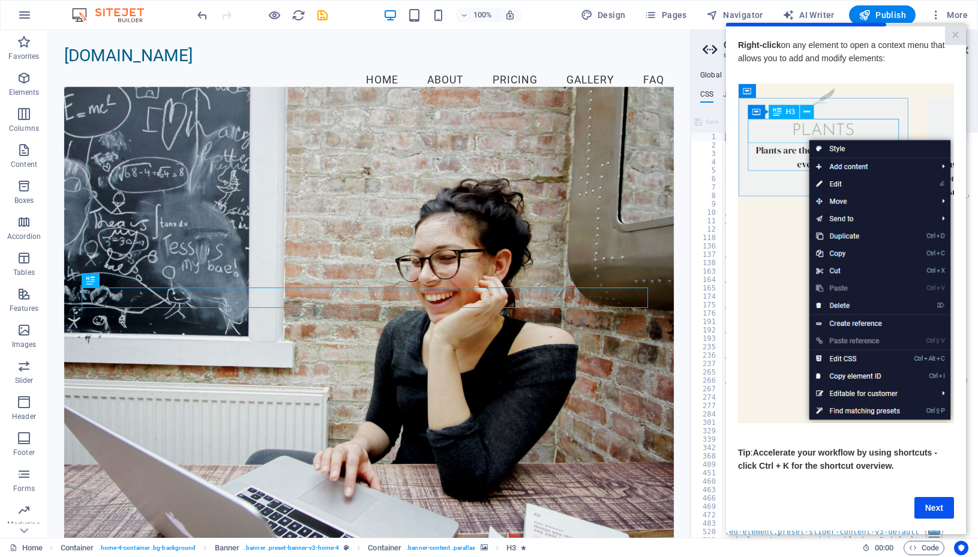
click at [848, 148] on img at bounding box center [846, 253] width 216 height 340
click at [836, 148] on img at bounding box center [846, 253] width 216 height 340
click at [839, 182] on img at bounding box center [846, 253] width 216 height 340
click at [833, 184] on img at bounding box center [846, 253] width 216 height 340
click at [772, 262] on img at bounding box center [846, 253] width 216 height 340
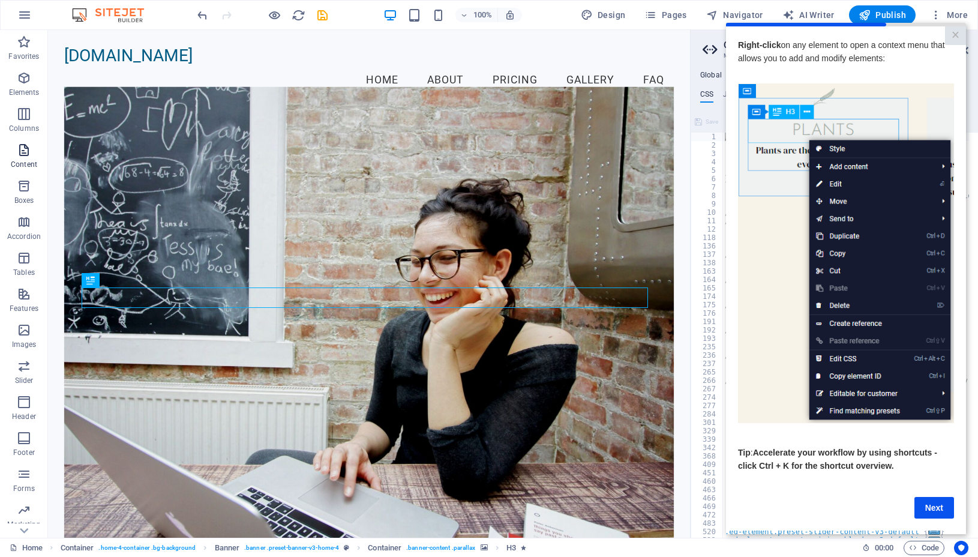
click at [25, 152] on icon "button" at bounding box center [24, 150] width 14 height 14
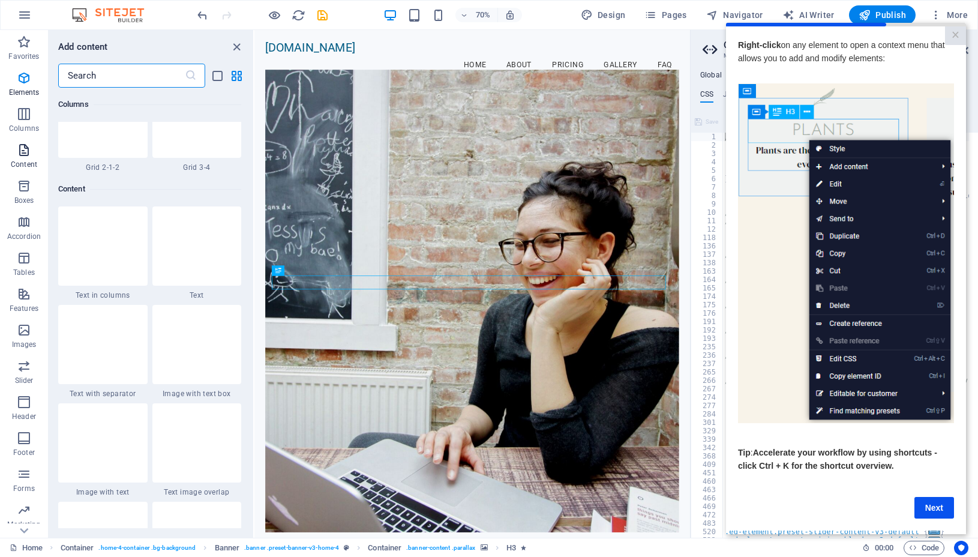
scroll to position [2099, 0]
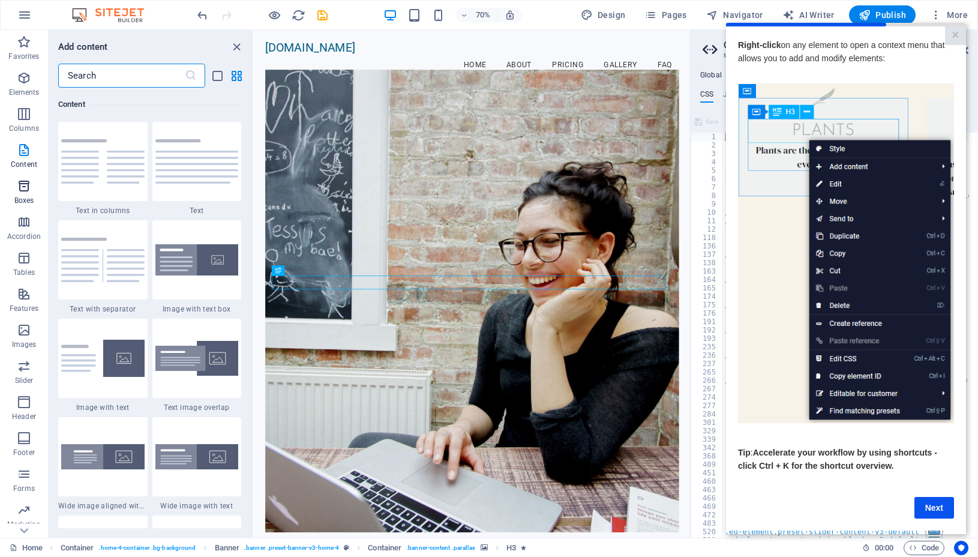
click at [24, 194] on span "Boxes" at bounding box center [24, 193] width 48 height 29
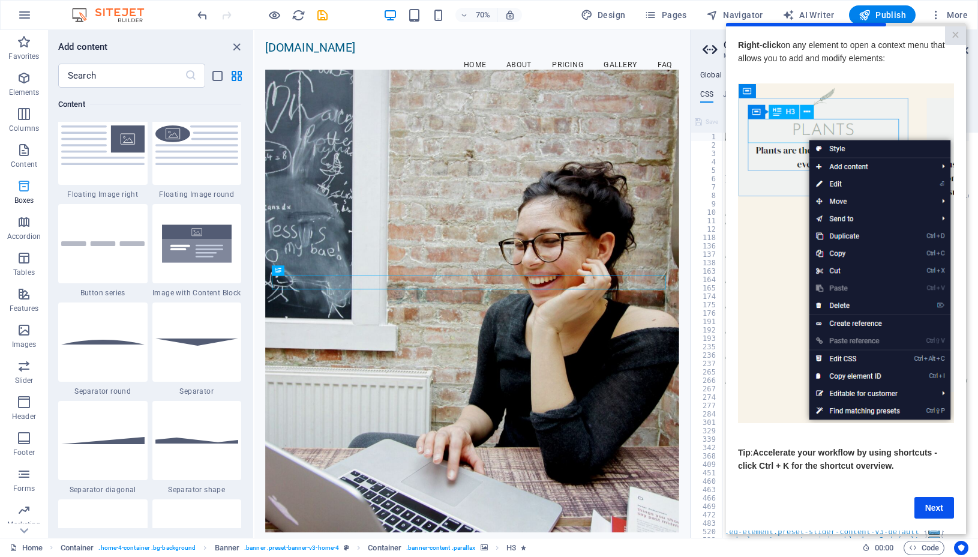
scroll to position [3309, 0]
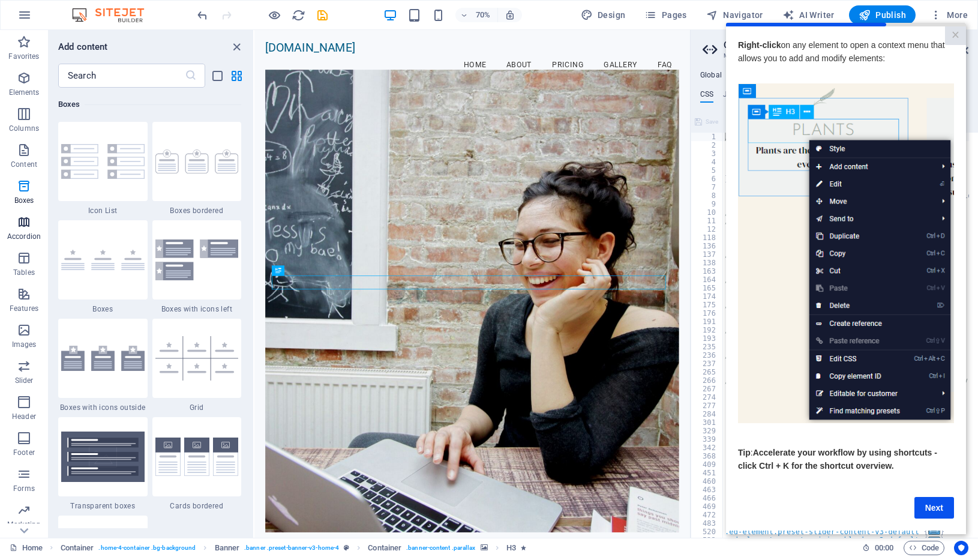
click at [22, 222] on icon "button" at bounding box center [24, 222] width 14 height 14
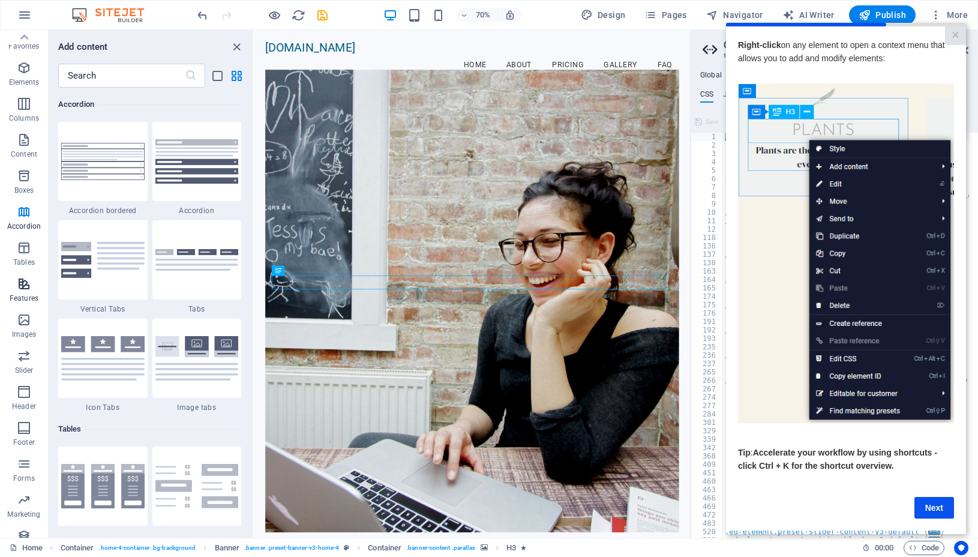
scroll to position [0, 0]
click at [236, 46] on icon "close panel" at bounding box center [237, 47] width 14 height 14
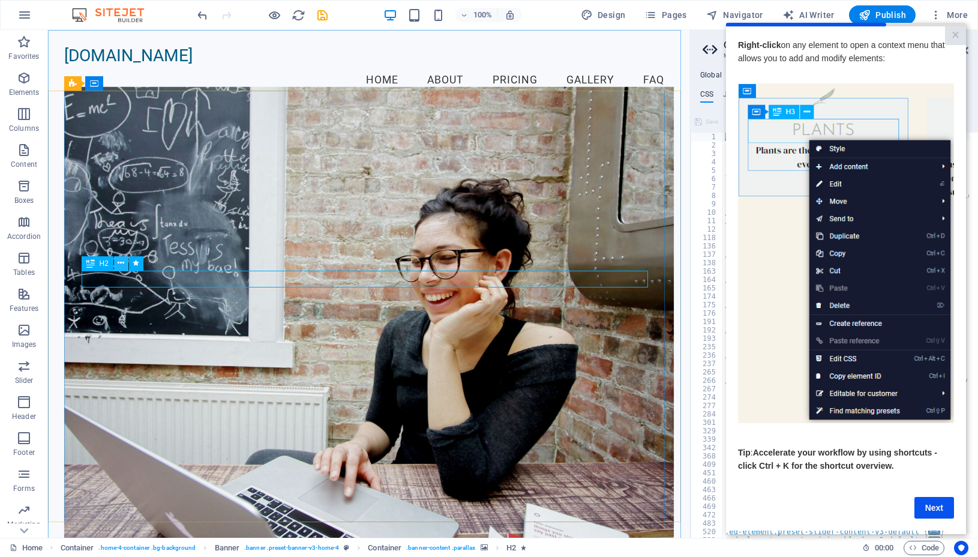
click at [122, 262] on icon at bounding box center [121, 263] width 7 height 13
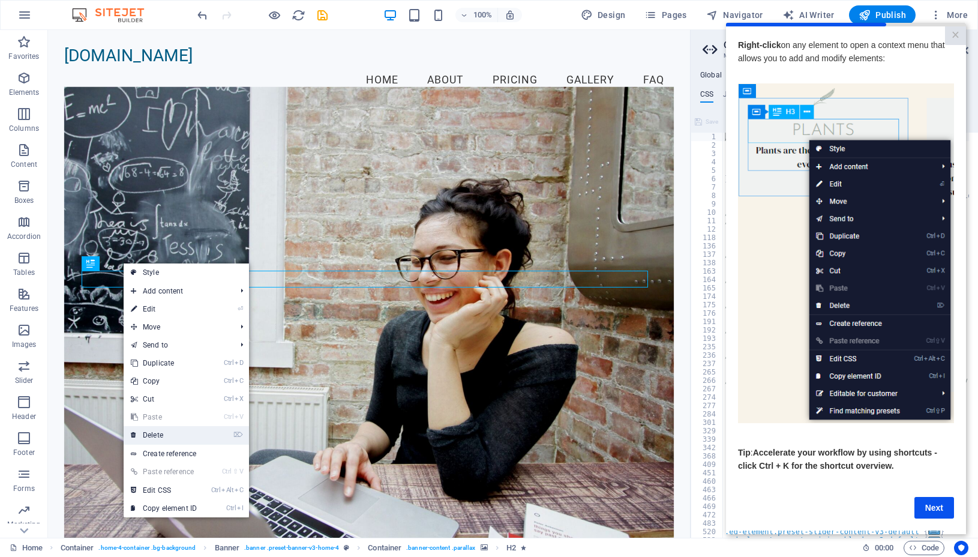
click at [167, 433] on link "⌦ Delete" at bounding box center [164, 435] width 80 height 18
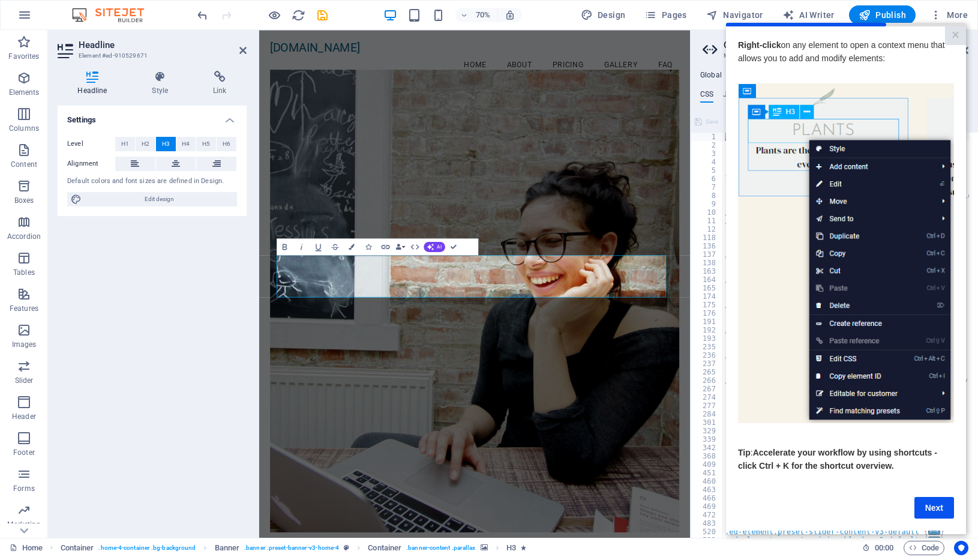
drag, startPoint x: 505, startPoint y: 226, endPoint x: 494, endPoint y: 225, distance: 10.3
click at [506, 225] on figure at bounding box center [567, 416] width 585 height 660
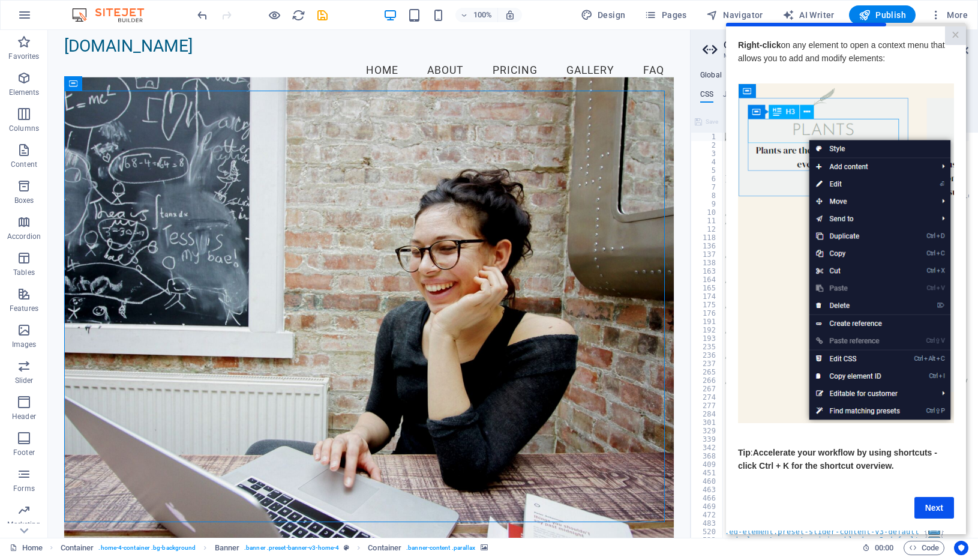
scroll to position [120, 0]
